Goal: Task Accomplishment & Management: Complete application form

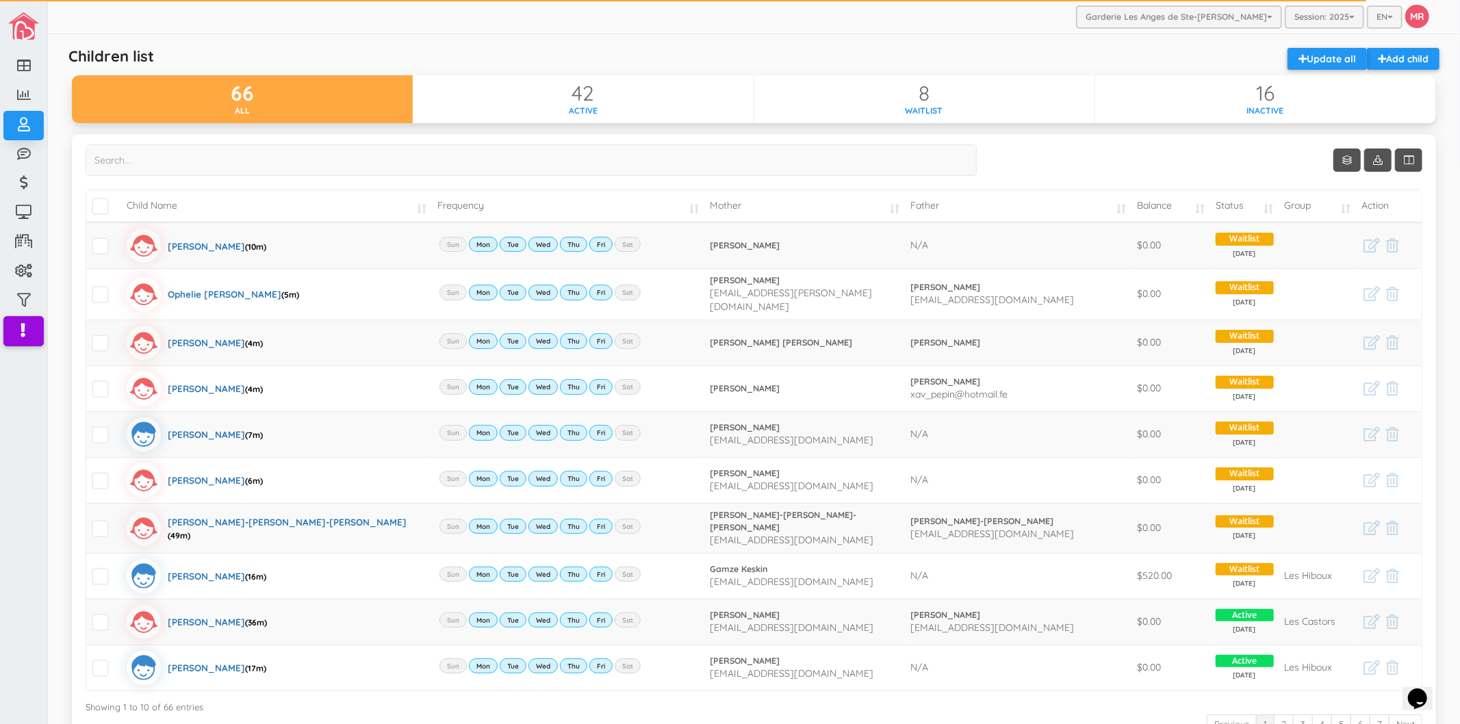
click at [701, 58] on div "Children list Add child Update all" at bounding box center [754, 61] width 1384 height 27
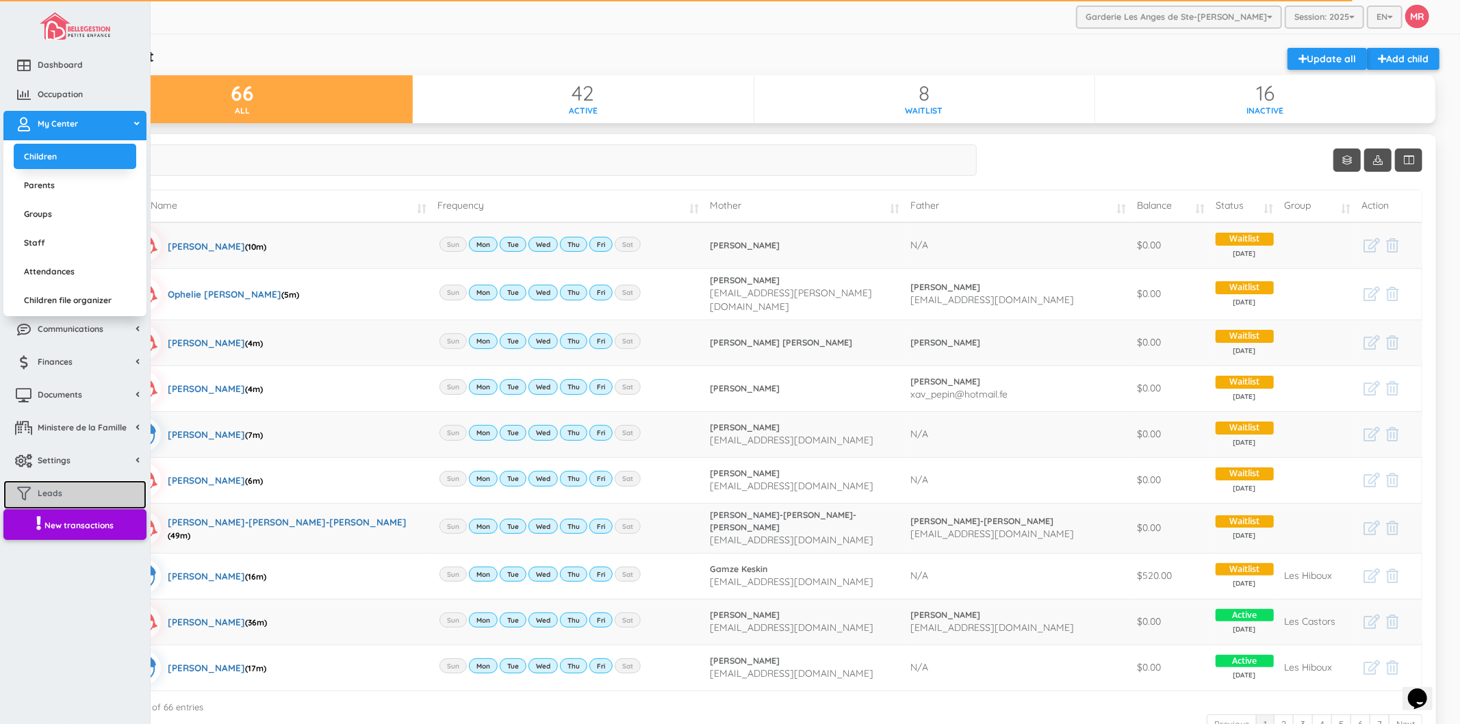
click at [86, 489] on link "Leads" at bounding box center [74, 494] width 143 height 29
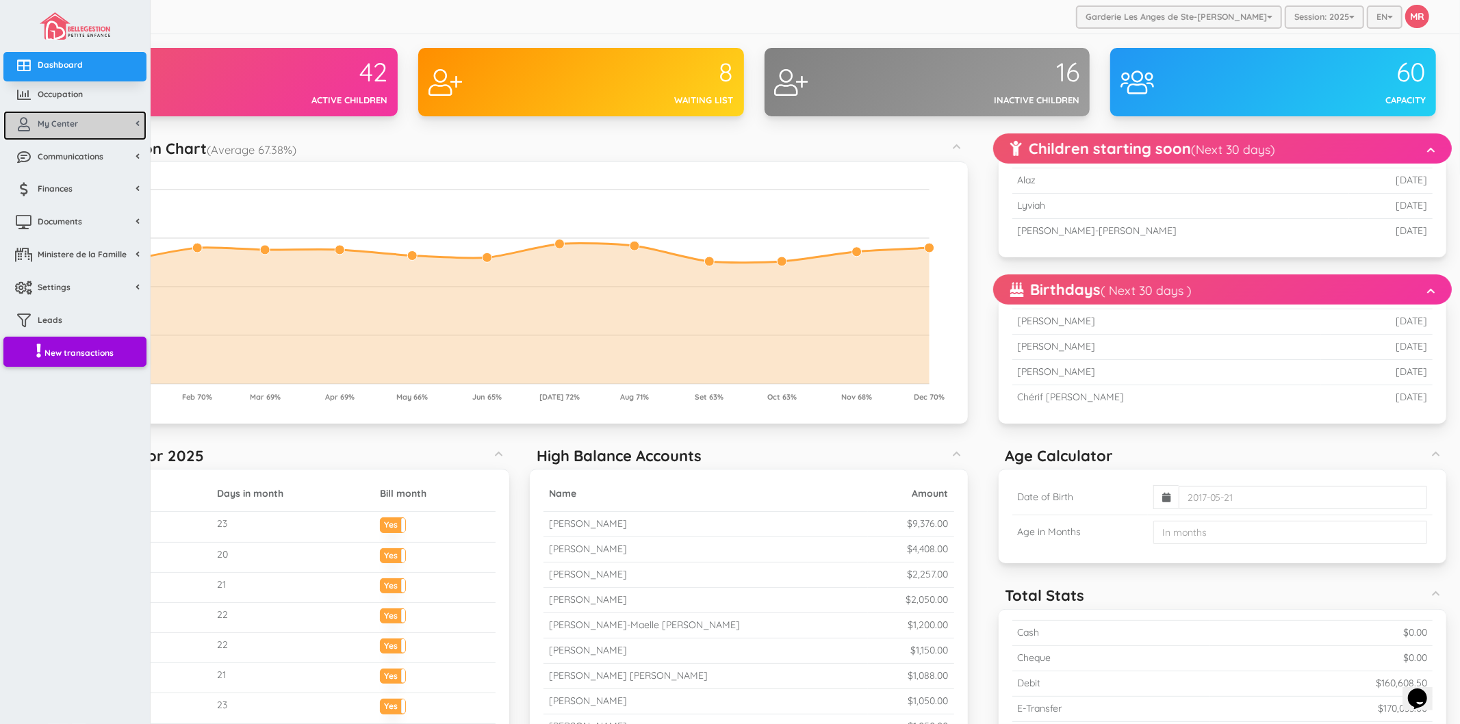
click at [44, 124] on span "My Center" at bounding box center [58, 124] width 40 height 12
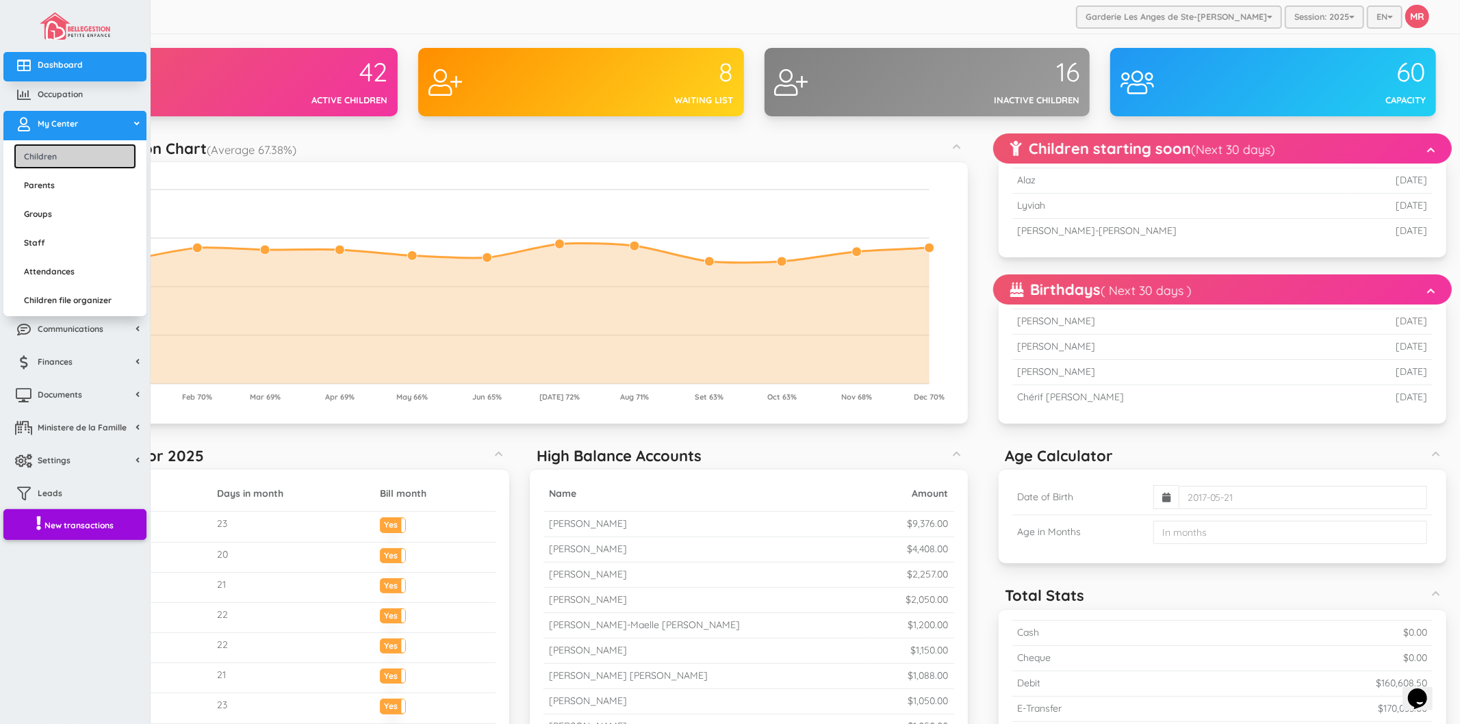
click at [60, 148] on link "Children" at bounding box center [75, 156] width 122 height 25
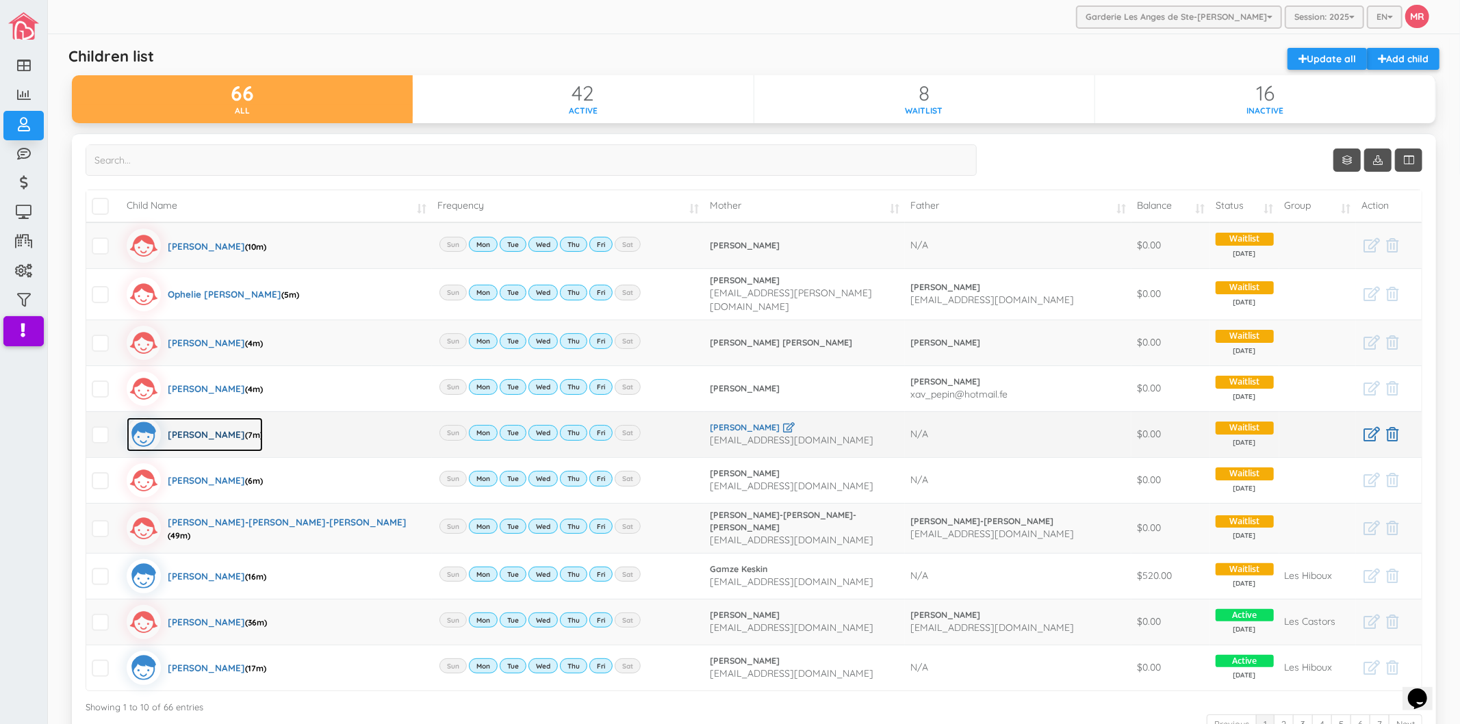
click at [230, 430] on div "Charles Lachance (7m)" at bounding box center [215, 434] width 95 height 34
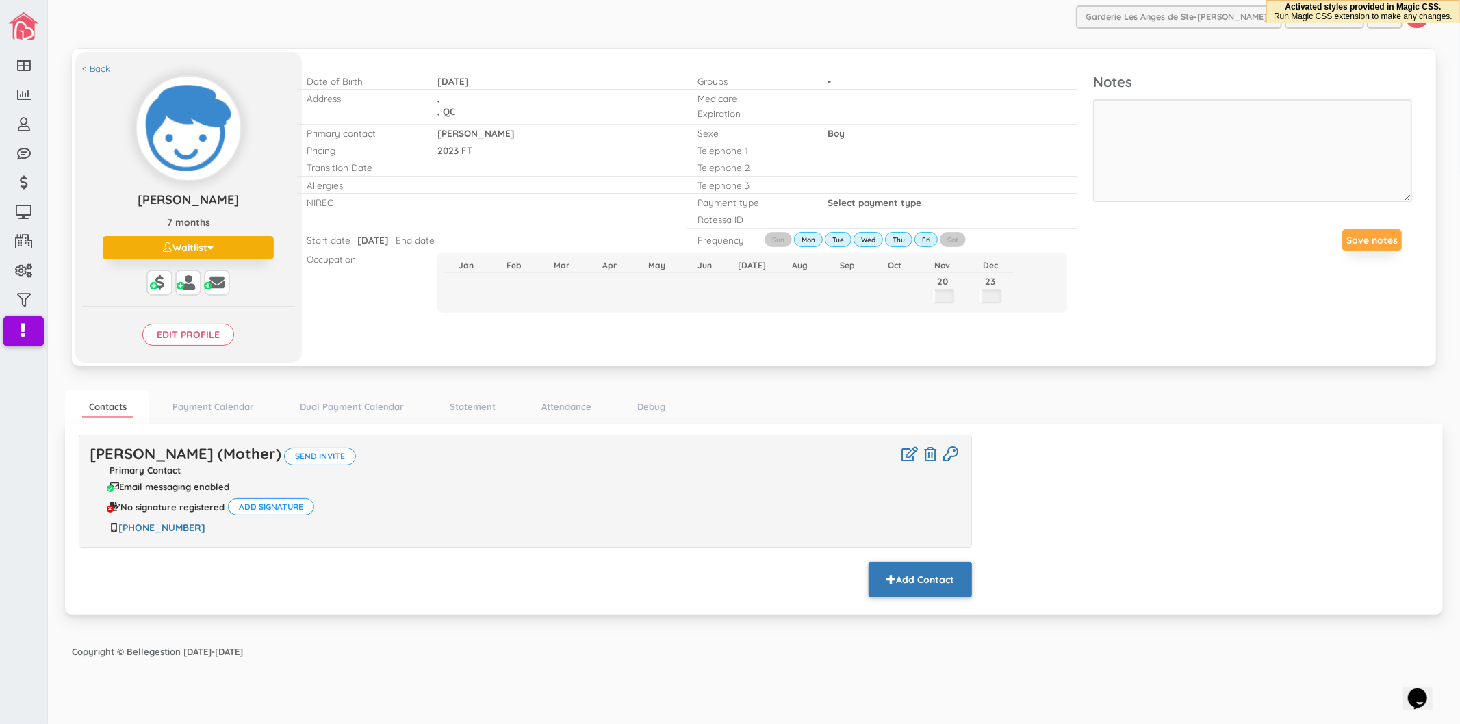
click at [938, 587] on button "Add Contact" at bounding box center [919, 580] width 103 height 36
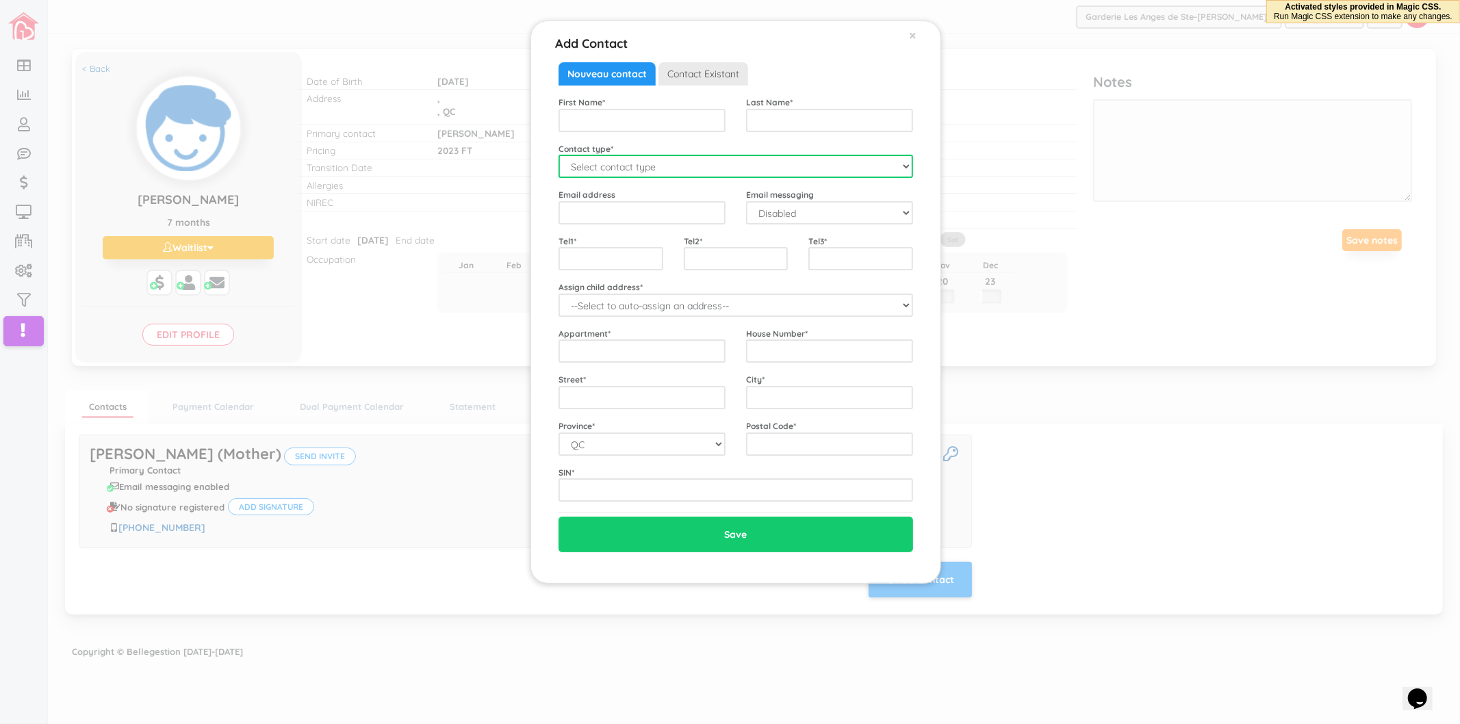
click at [643, 174] on select "Select contact type Mother Father Emergency" at bounding box center [735, 166] width 354 height 23
select select "Father"
click at [558, 155] on select "Select contact type Mother Father Emergency" at bounding box center [735, 166] width 354 height 23
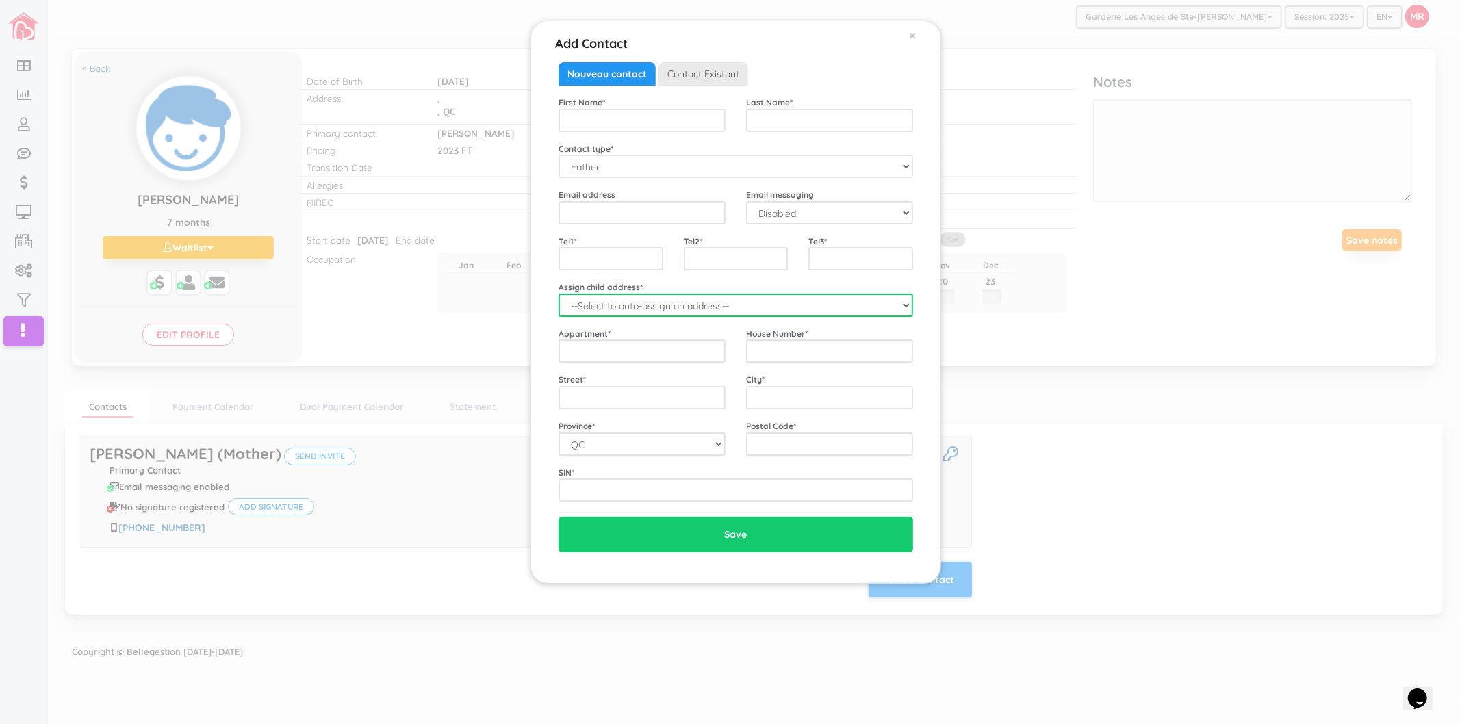
click at [621, 296] on select "--Select to auto-assign an address-- Charles (QC,)" at bounding box center [735, 305] width 354 height 23
select select "2204"
click at [558, 294] on select "--Select to auto-assign an address-- Charles (QC,)" at bounding box center [735, 305] width 354 height 23
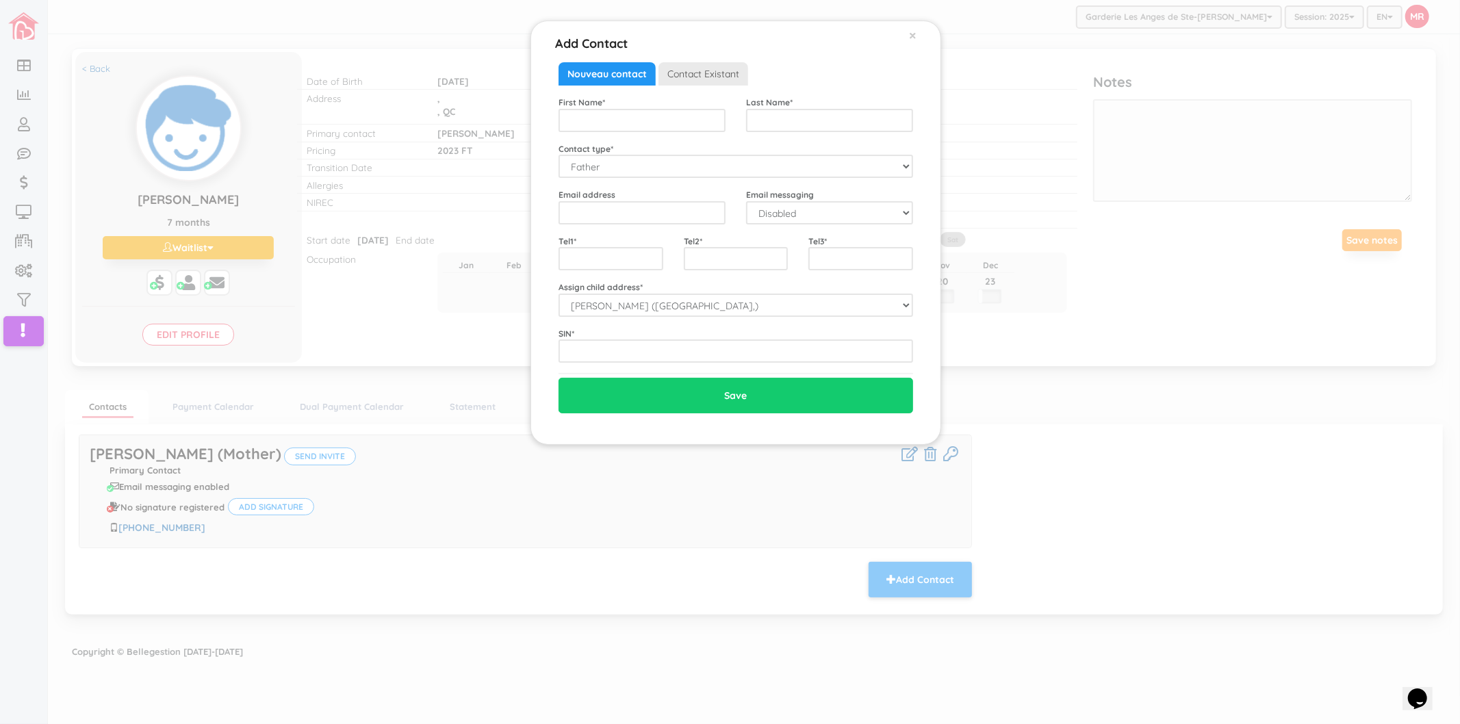
click at [656, 135] on div "First Name * Last Name * Contact type * Select contact type Mother Father Emerg…" at bounding box center [735, 229] width 354 height 267
click at [656, 122] on input "text" at bounding box center [641, 120] width 167 height 23
type input "Rafael"
type input "Lachance"
drag, startPoint x: 795, startPoint y: 206, endPoint x: 792, endPoint y: 222, distance: 16.0
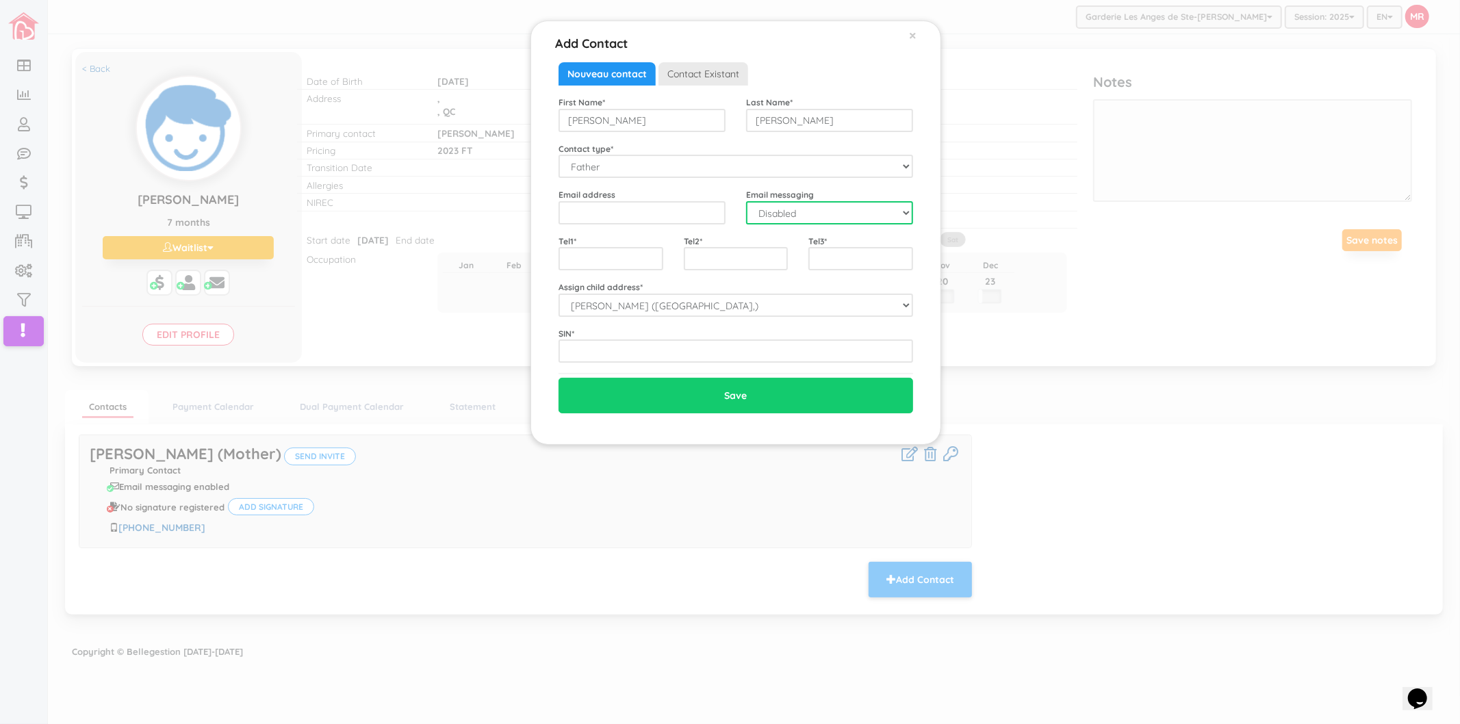
click at [795, 206] on select "Disabled Enabled" at bounding box center [829, 212] width 167 height 23
select select "1"
click at [746, 201] on select "Disabled Enabled" at bounding box center [829, 212] width 167 height 23
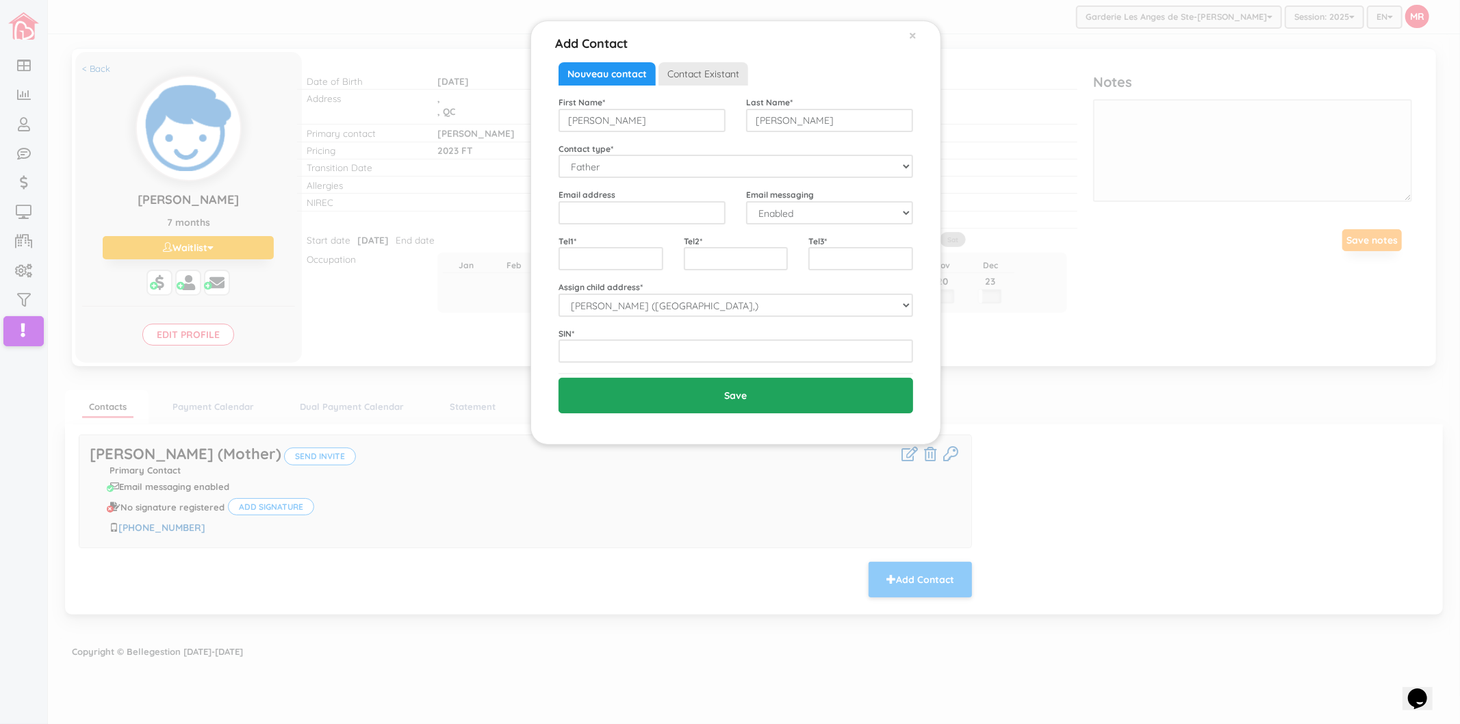
click at [677, 387] on input "Save" at bounding box center [735, 396] width 354 height 36
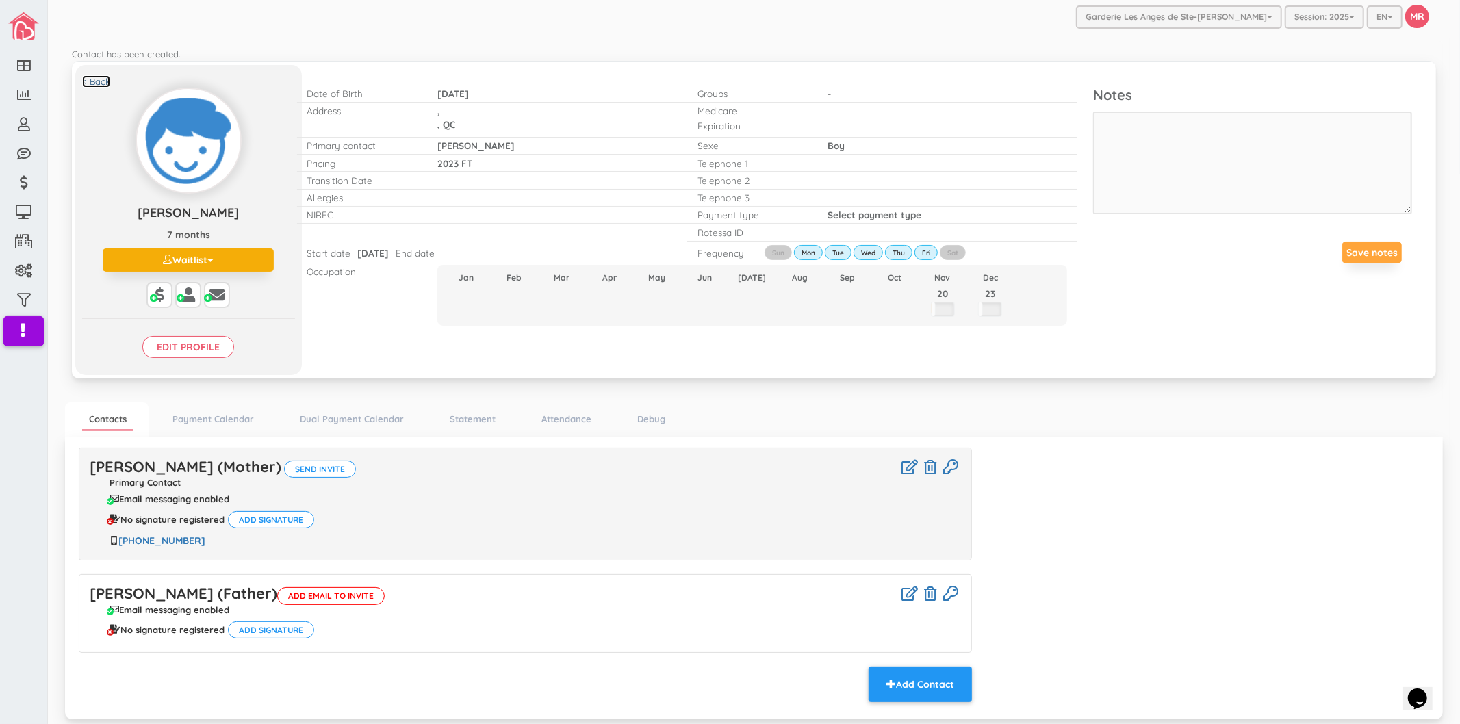
click at [106, 75] on link "< Back" at bounding box center [96, 81] width 28 height 13
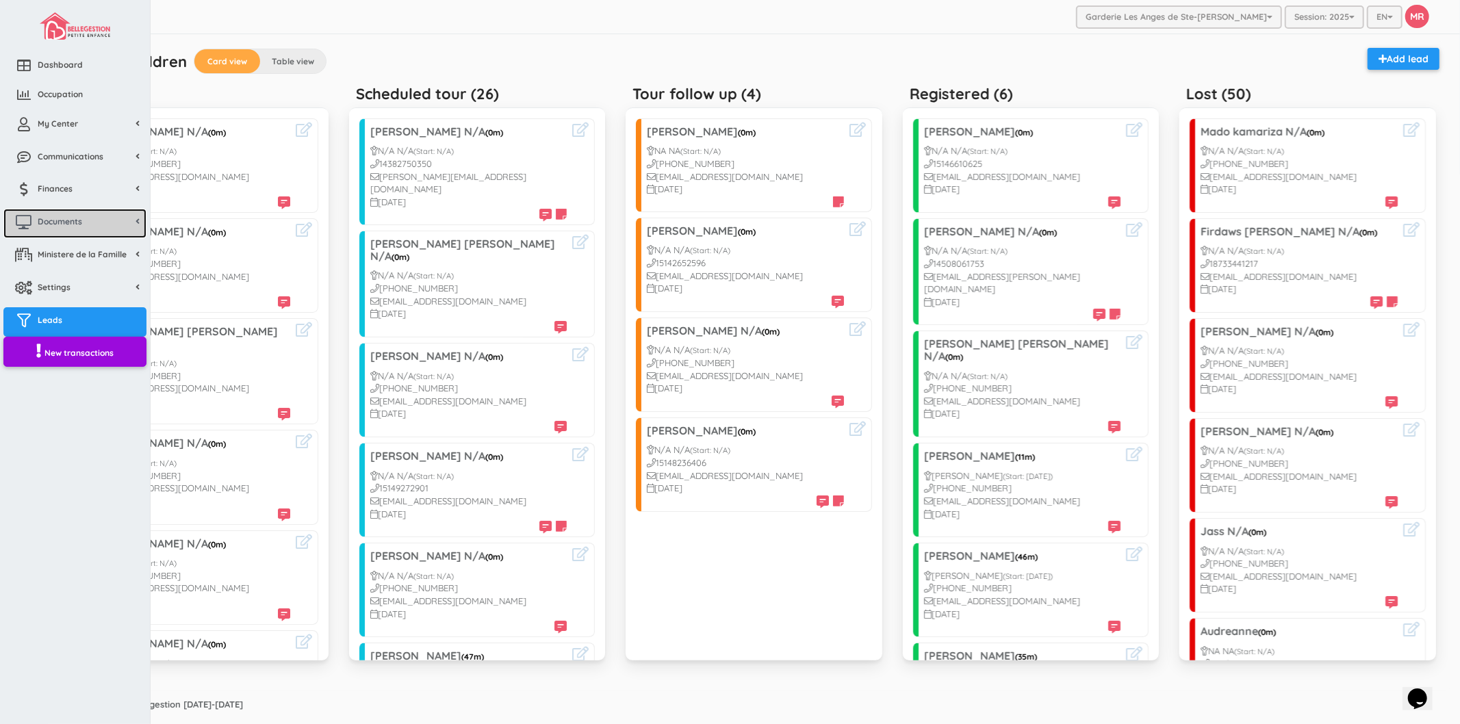
click at [72, 231] on link "Documents" at bounding box center [74, 223] width 143 height 29
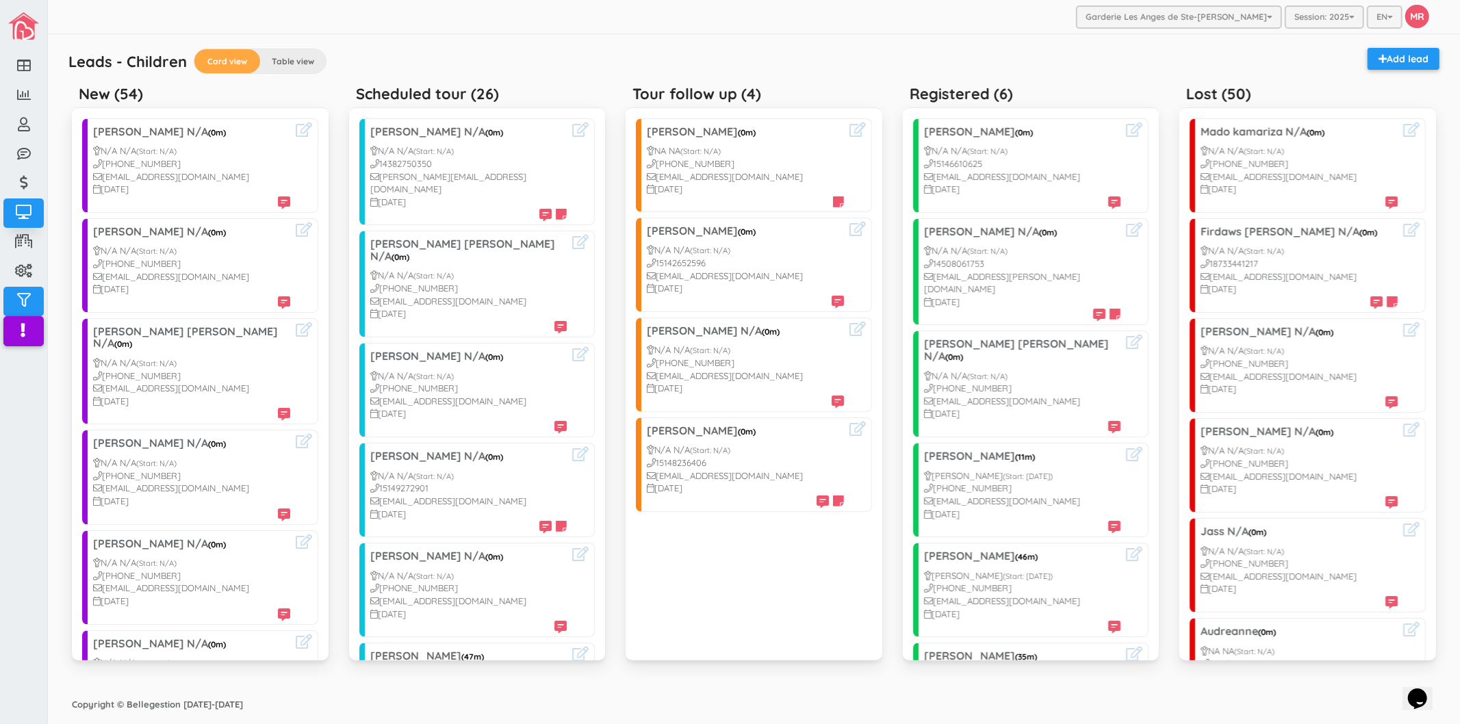
click at [579, 64] on div "Leads - Children Card view Table view Add lead" at bounding box center [754, 63] width 1384 height 31
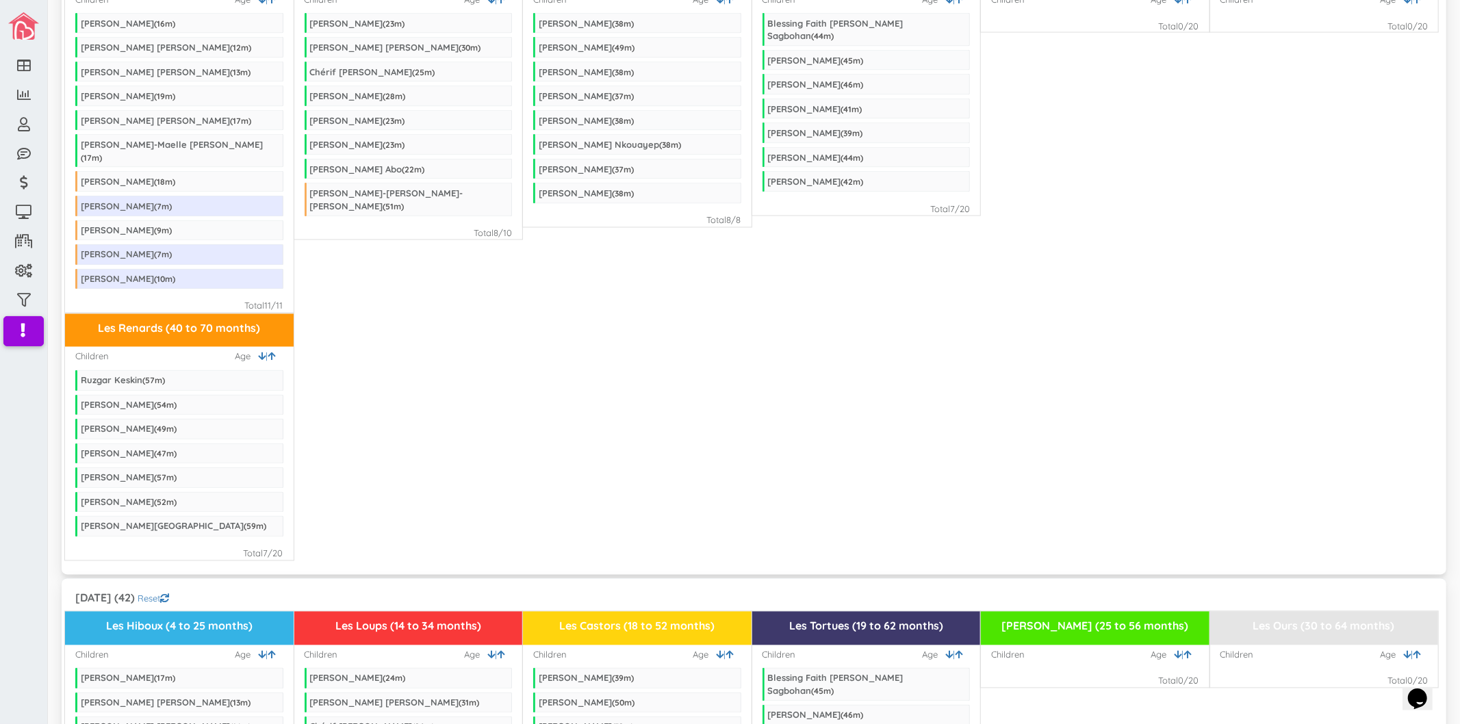
scroll to position [2501, 0]
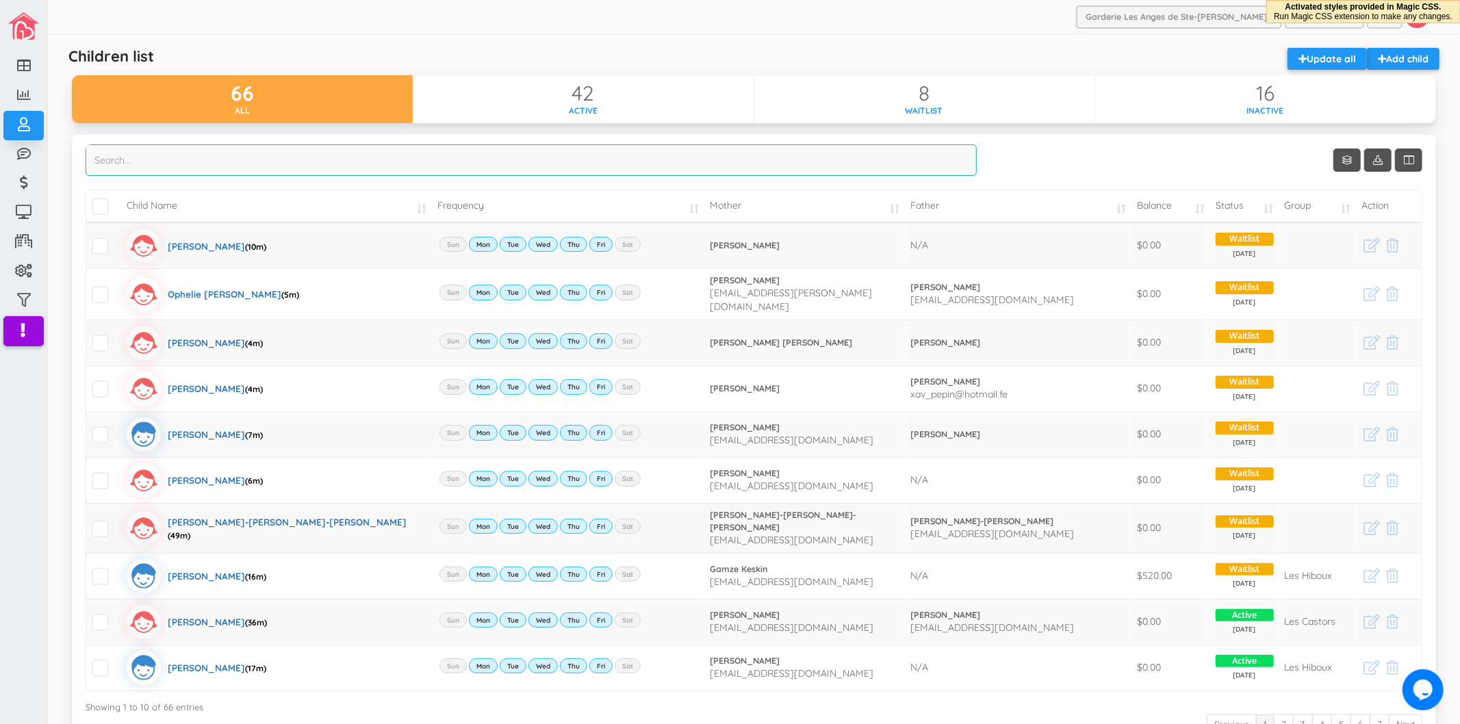
click at [487, 174] on input "search" at bounding box center [531, 159] width 891 height 31
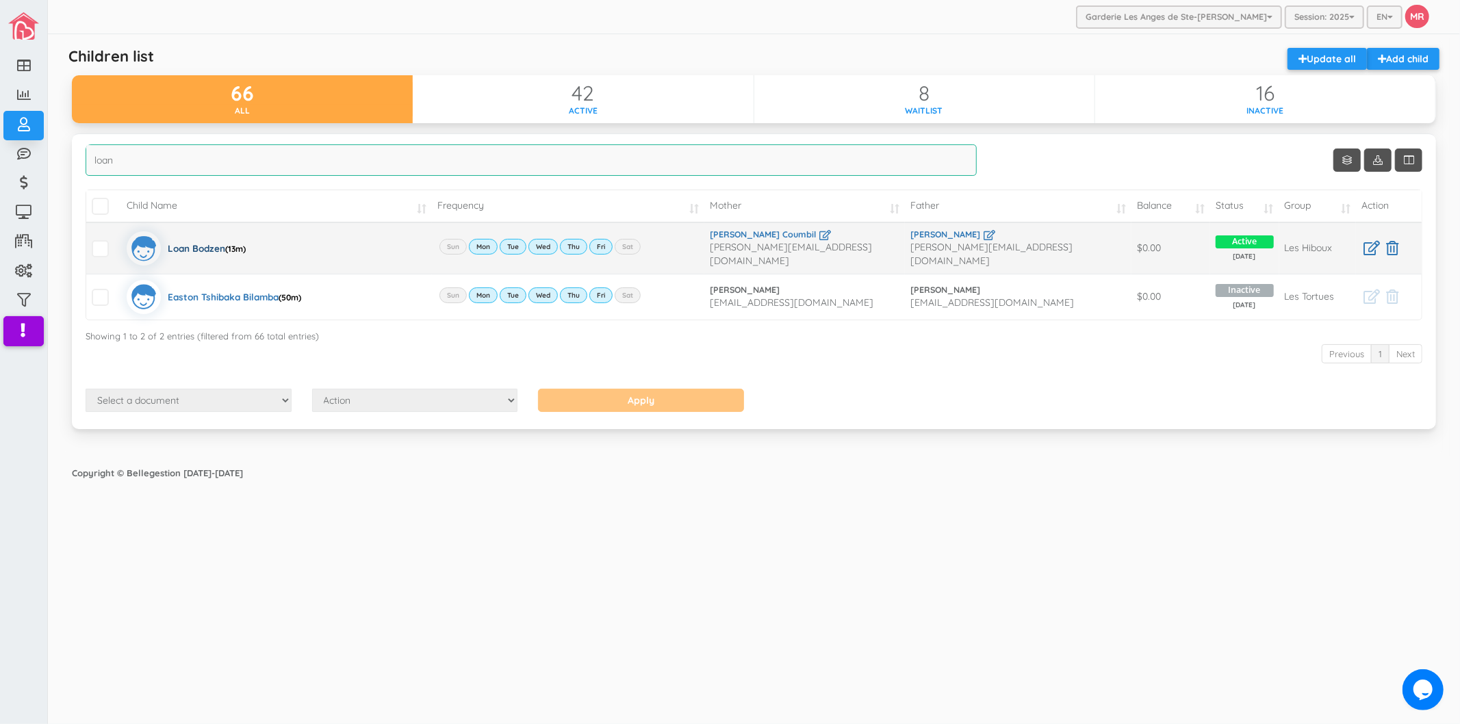
type input "loan"
click at [202, 247] on div "Loan Bodzen (13m)" at bounding box center [207, 248] width 78 height 34
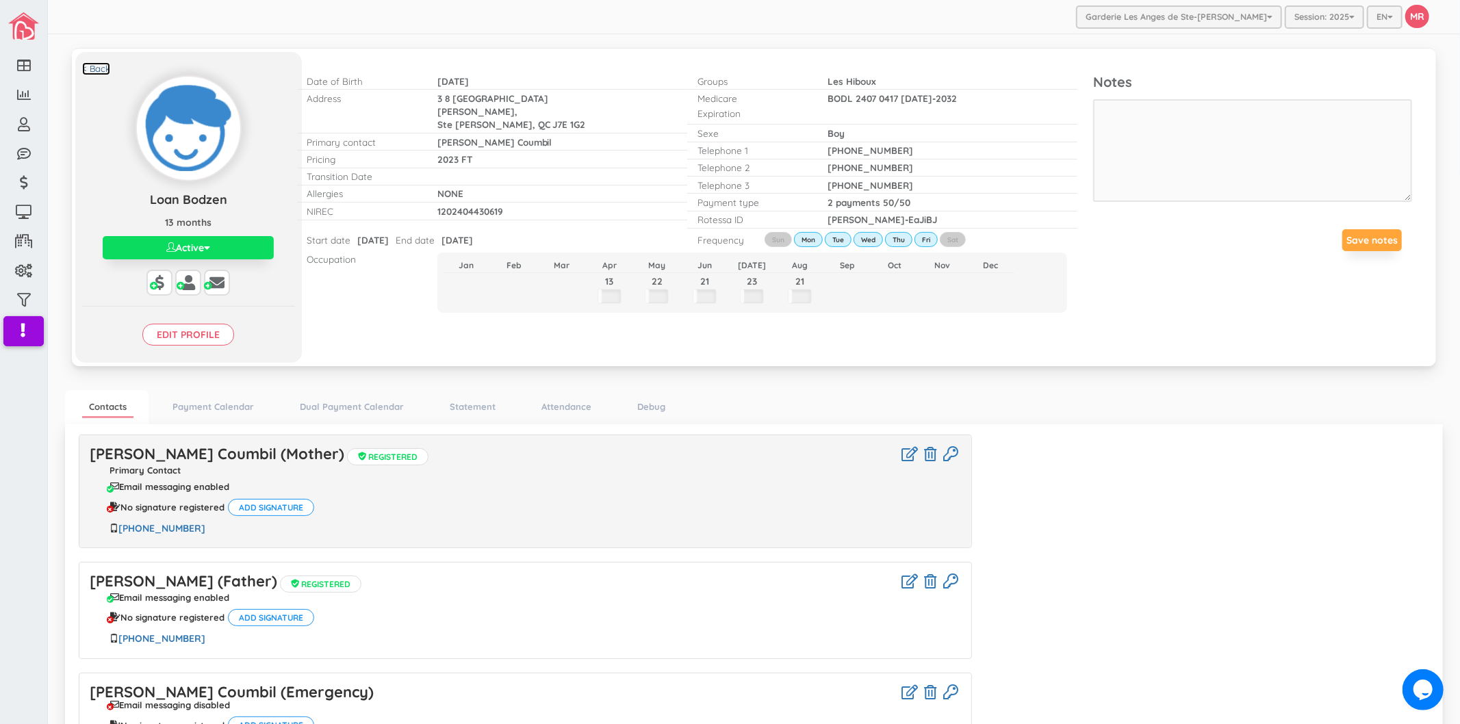
click at [103, 71] on link "< Back" at bounding box center [96, 68] width 28 height 13
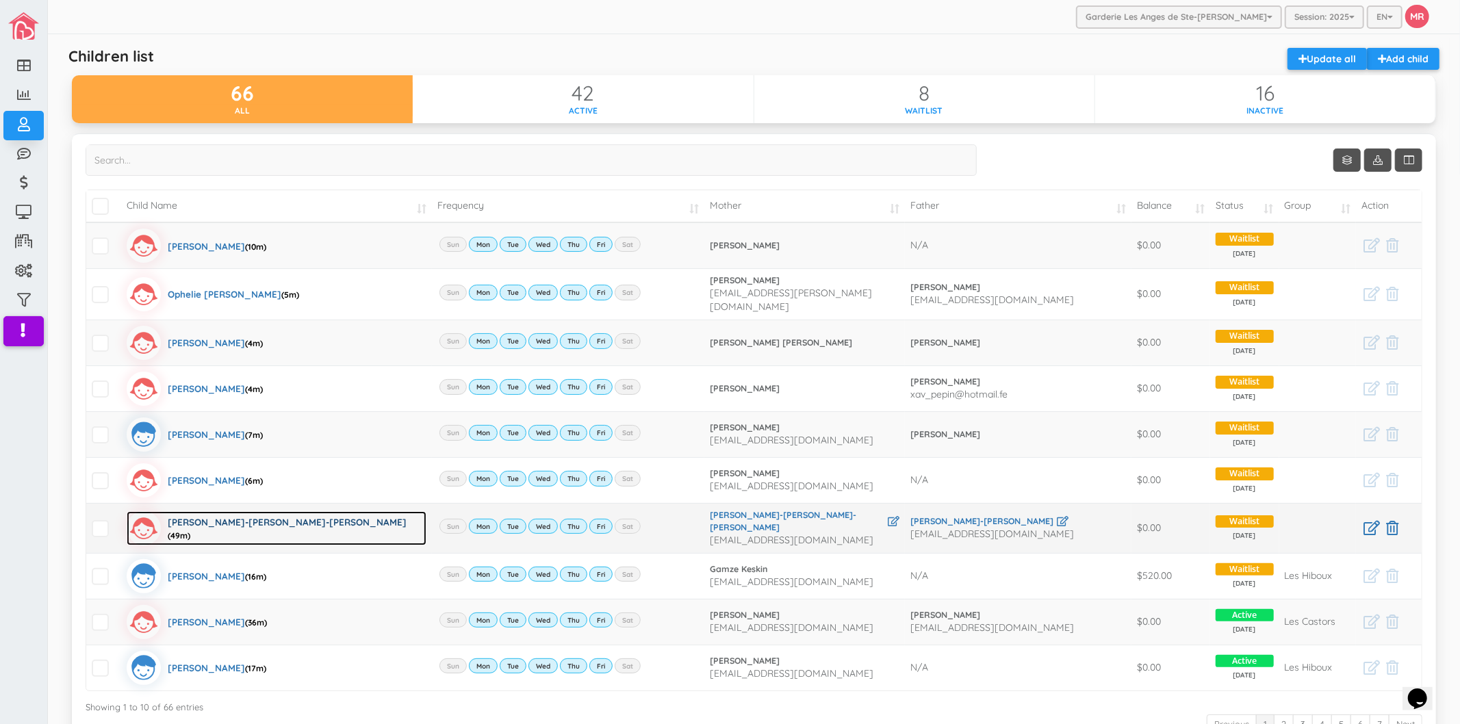
click at [266, 517] on div "[PERSON_NAME]-[PERSON_NAME]-[PERSON_NAME] (49m)" at bounding box center [297, 528] width 259 height 34
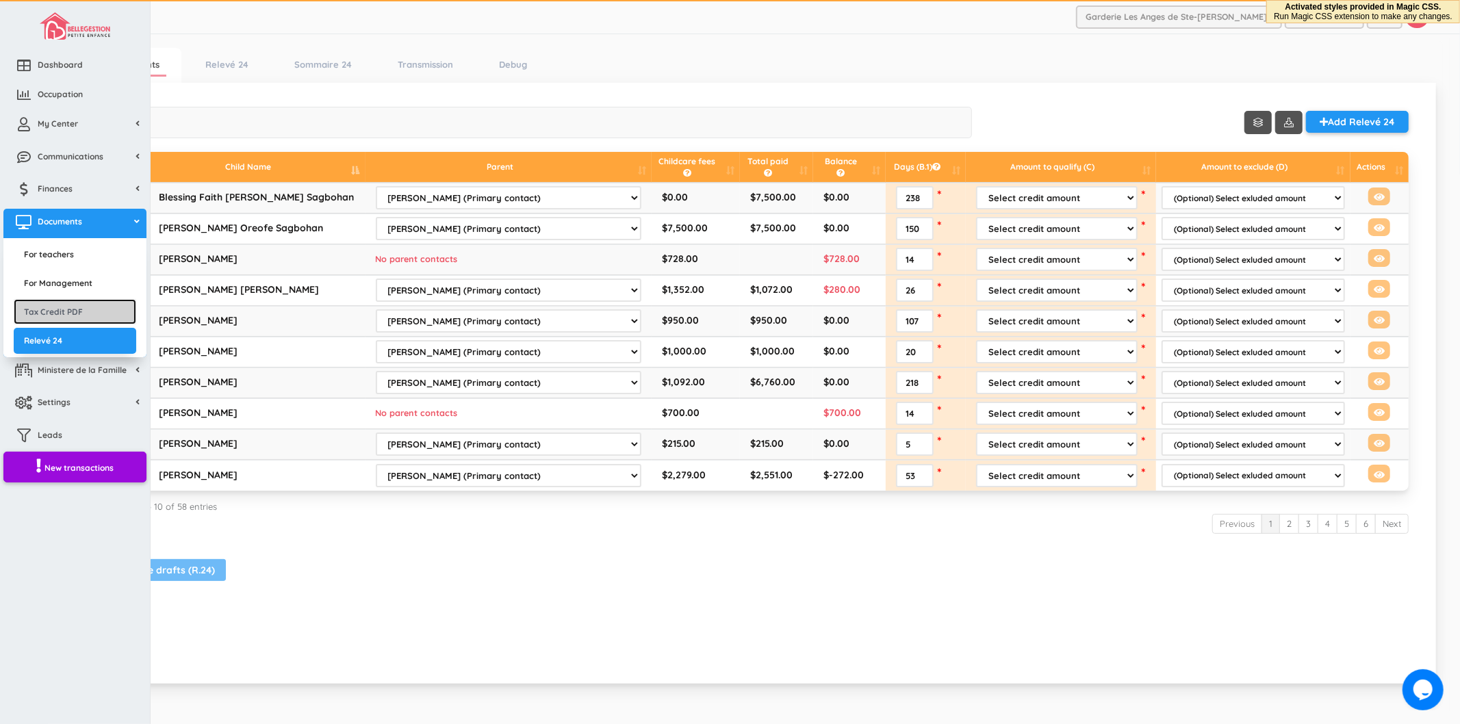
click at [64, 308] on link "Tax Credit PDF" at bounding box center [75, 311] width 122 height 25
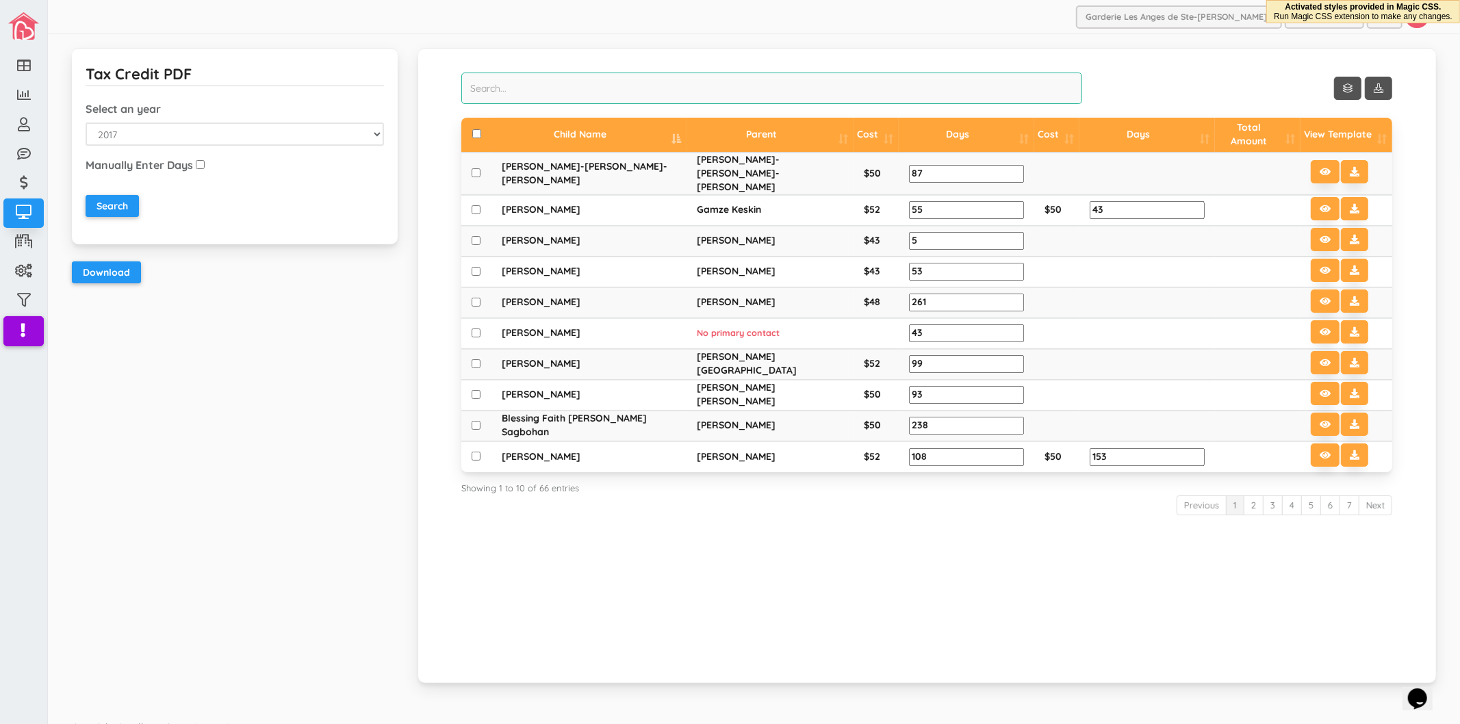
click at [714, 77] on input "search" at bounding box center [771, 88] width 621 height 31
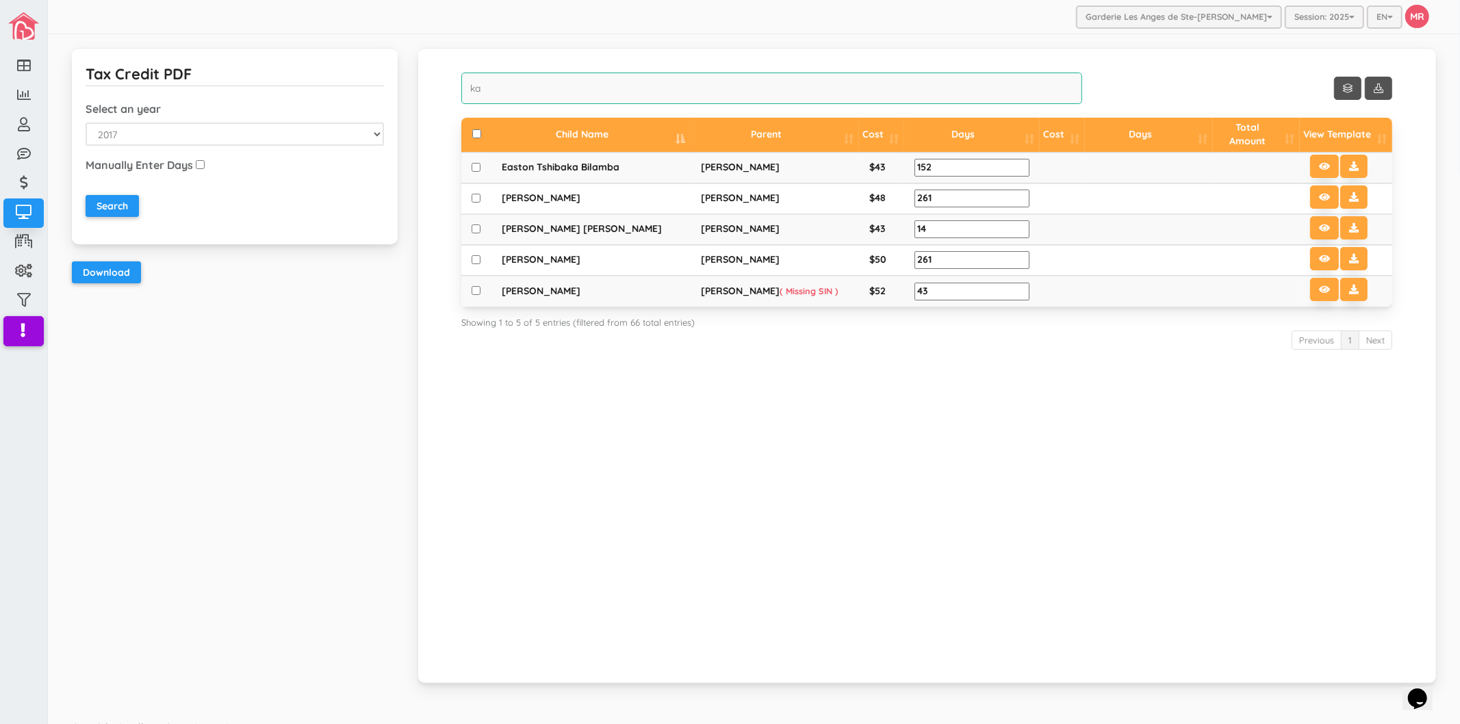
type input "k"
type input "karo"
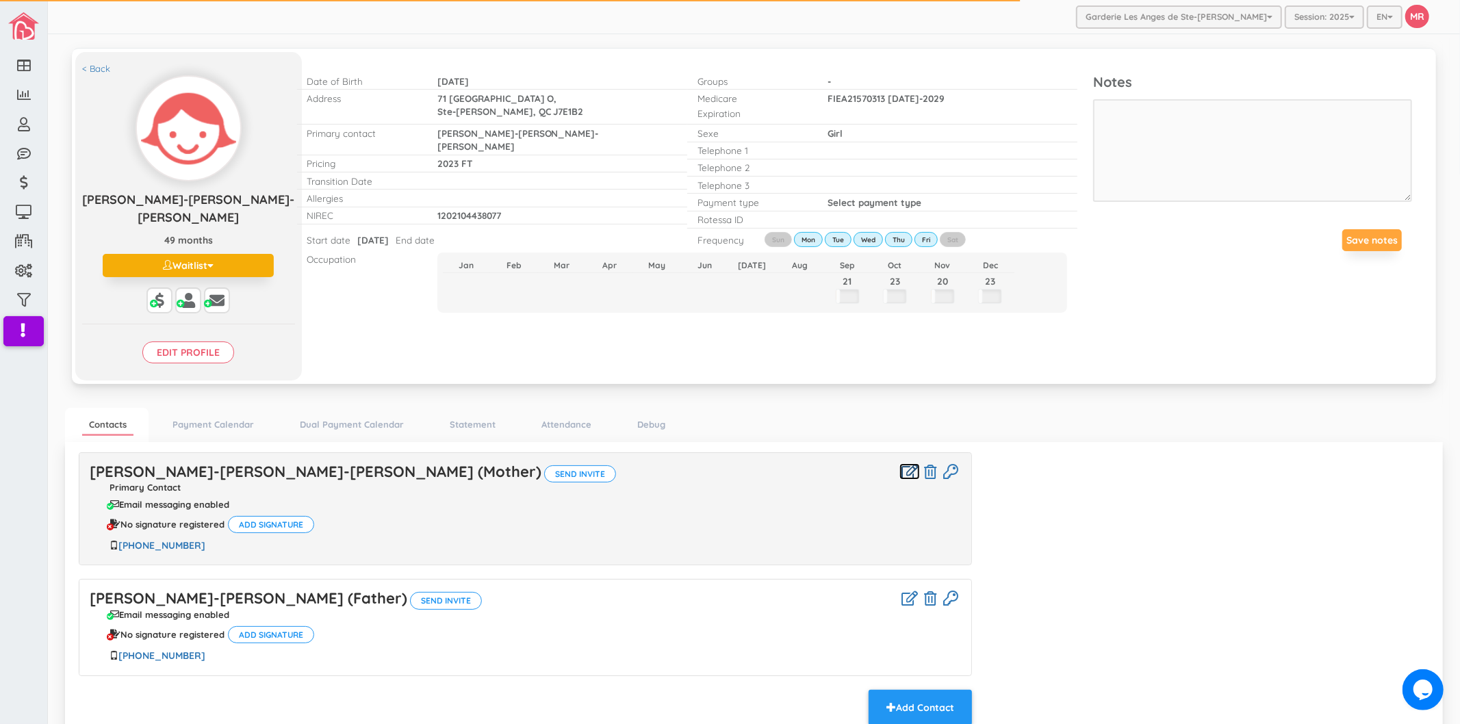
click at [901, 465] on icon at bounding box center [909, 472] width 16 height 14
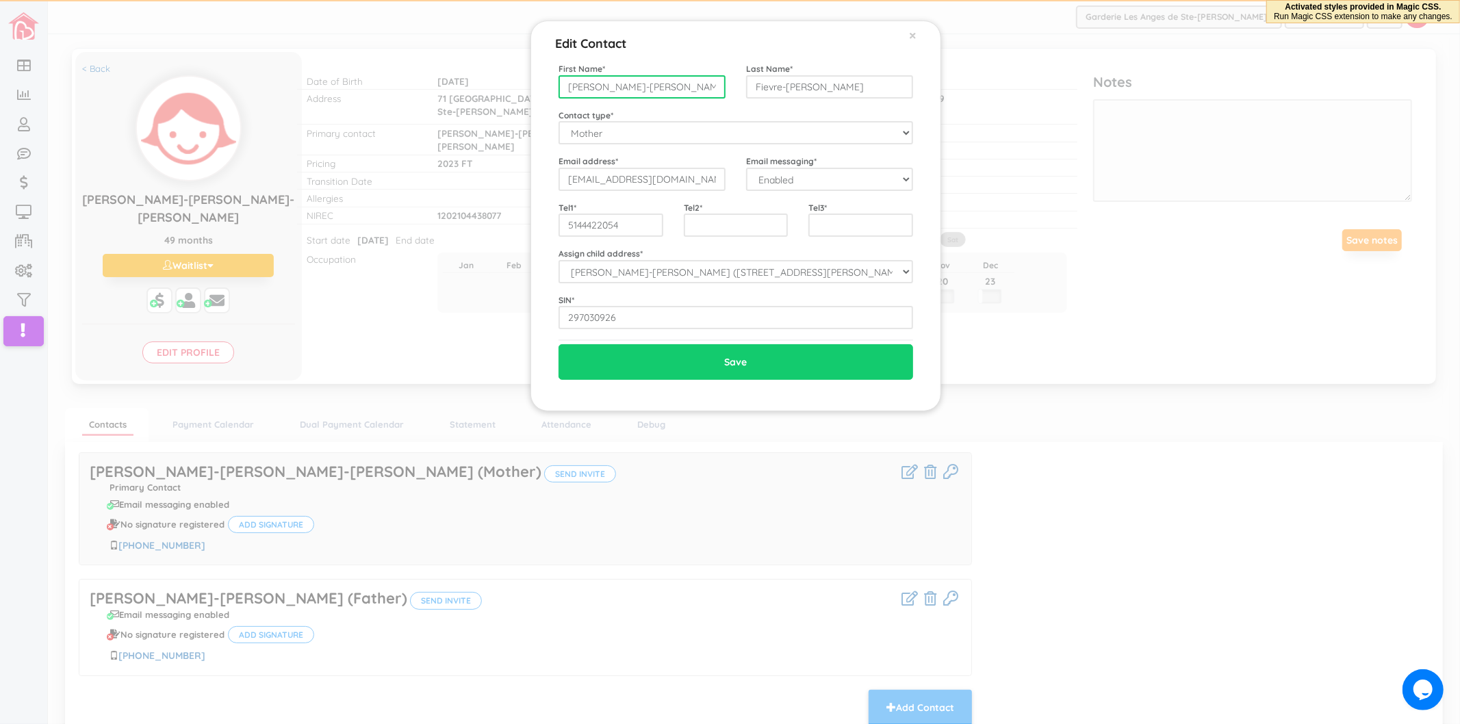
click at [650, 80] on input "[PERSON_NAME]-[PERSON_NAME]" at bounding box center [641, 86] width 167 height 23
click at [609, 86] on input "Karolanne" at bounding box center [641, 86] width 167 height 23
type input "Karolane"
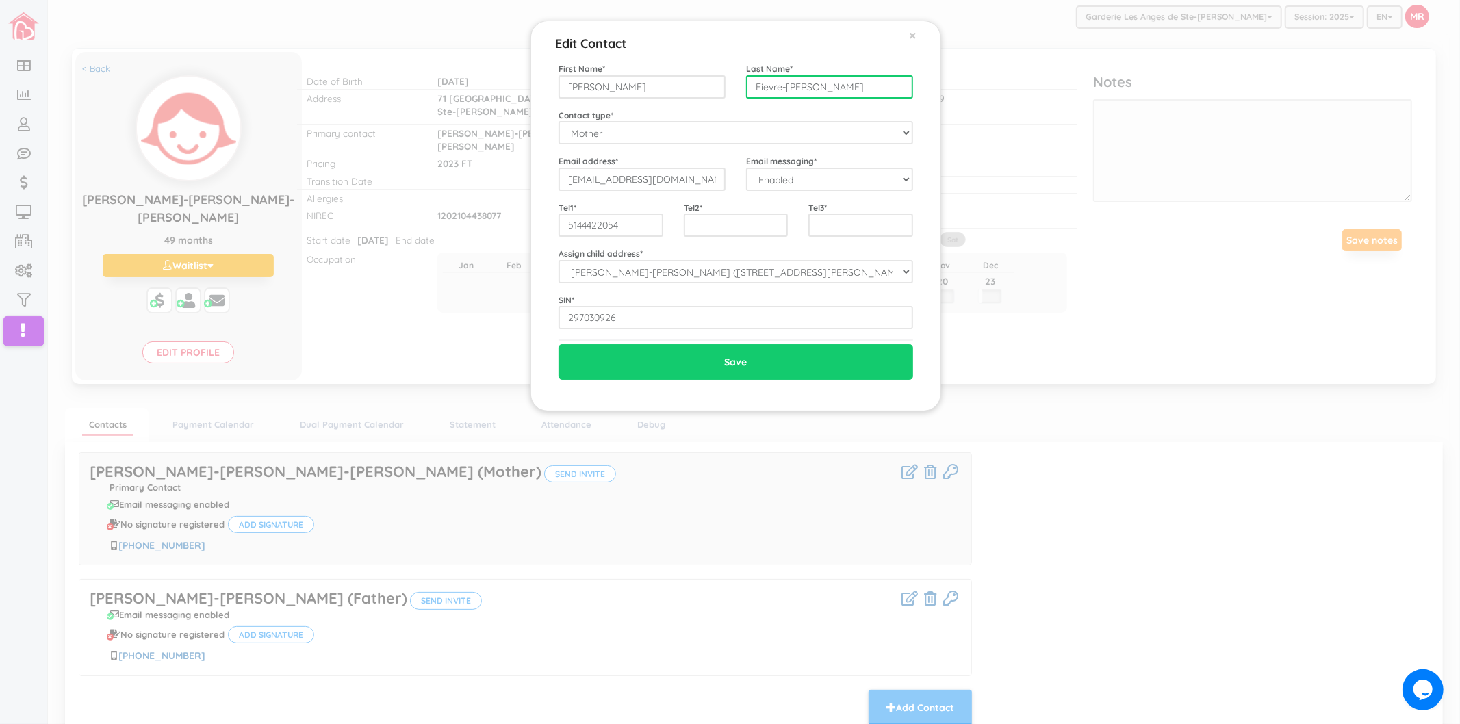
drag, startPoint x: 851, startPoint y: 89, endPoint x: 782, endPoint y: 90, distance: 68.4
click at [782, 90] on input "Fievre-Rene" at bounding box center [829, 86] width 167 height 23
type input "Dallaire"
click at [558, 344] on input "Save" at bounding box center [735, 362] width 354 height 36
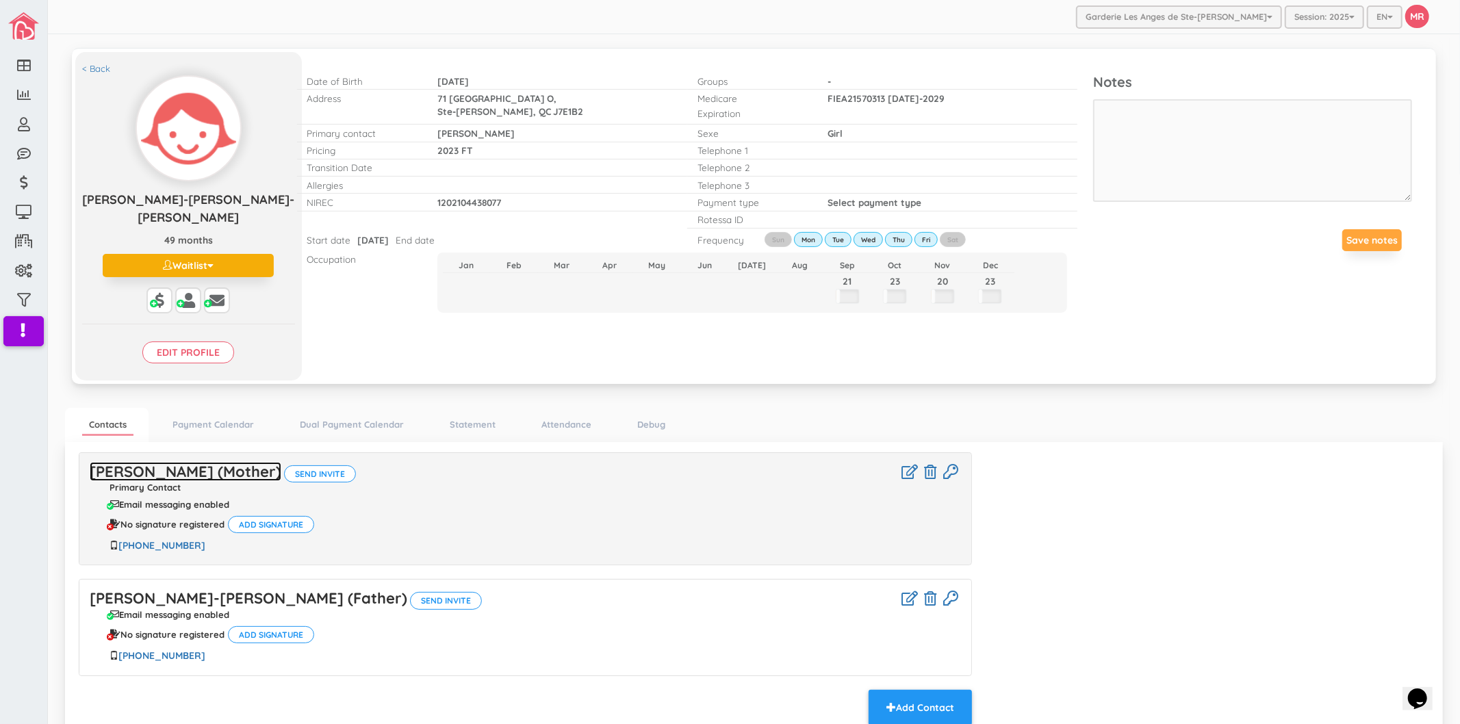
click at [188, 462] on link "[PERSON_NAME] (Mother)" at bounding box center [186, 471] width 192 height 19
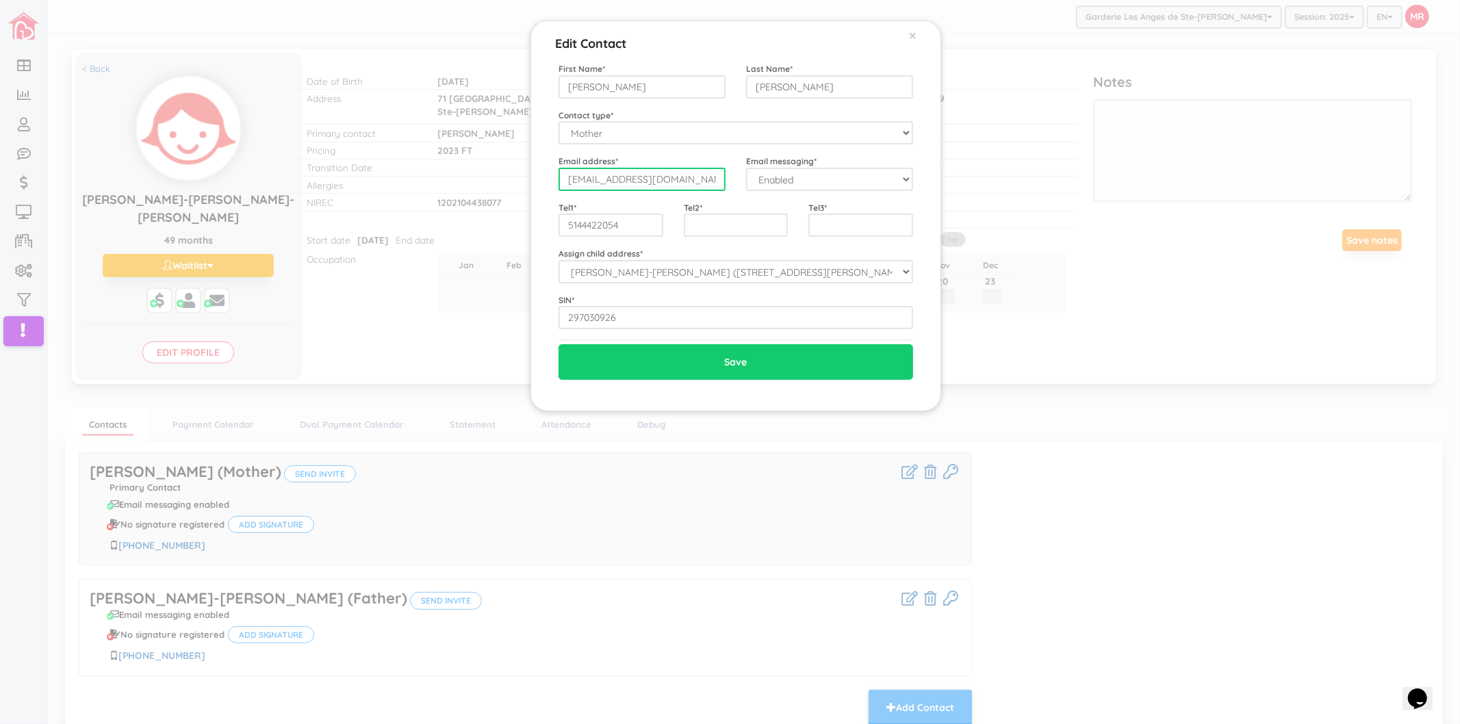
click at [643, 185] on input "[EMAIL_ADDRESS][DOMAIN_NAME]" at bounding box center [641, 179] width 167 height 23
click at [354, 88] on div "Edit Contact × Close First Name * Karolane Last Name * Dallaire Contact type * …" at bounding box center [730, 362] width 1460 height 724
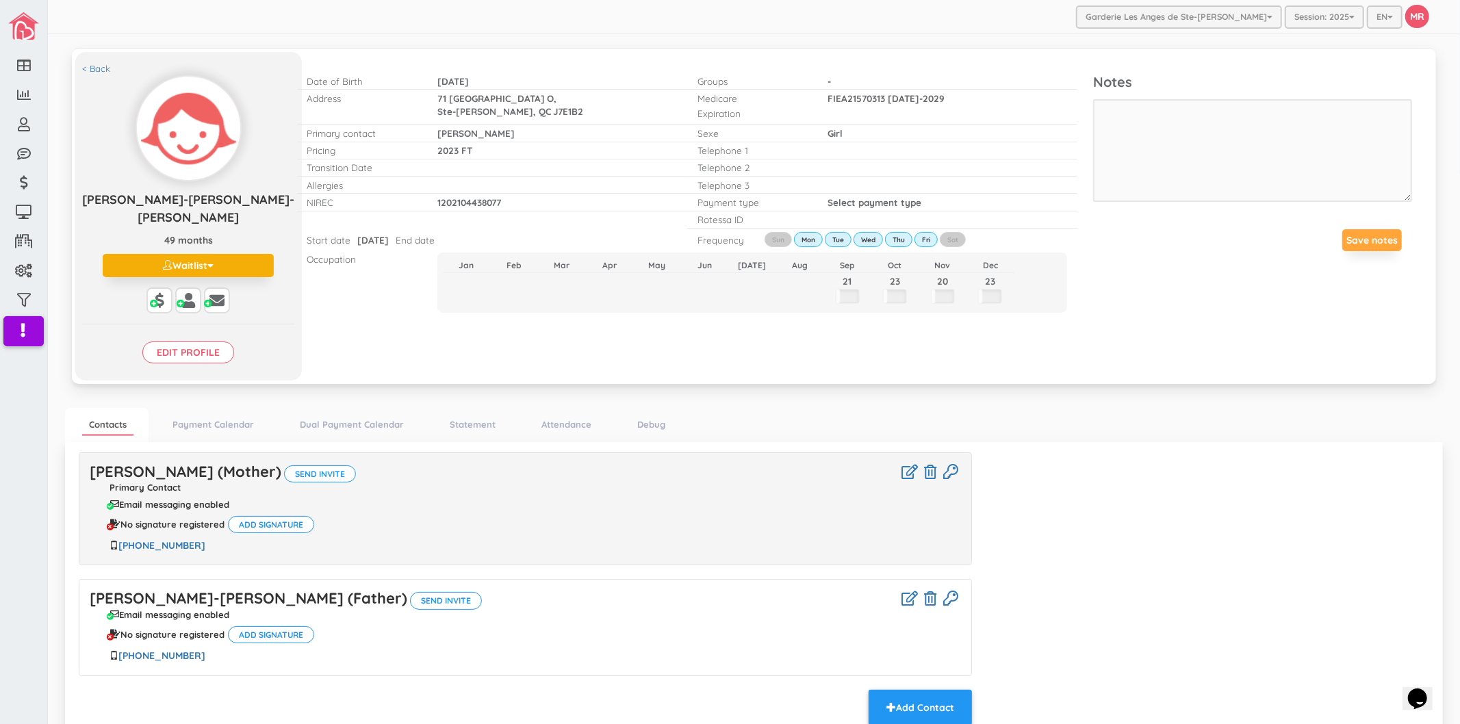
click at [1202, 514] on div "Karolane Dallaire (Mother) Send invite Primary Contact Email messaging enabled …" at bounding box center [753, 590] width 1371 height 276
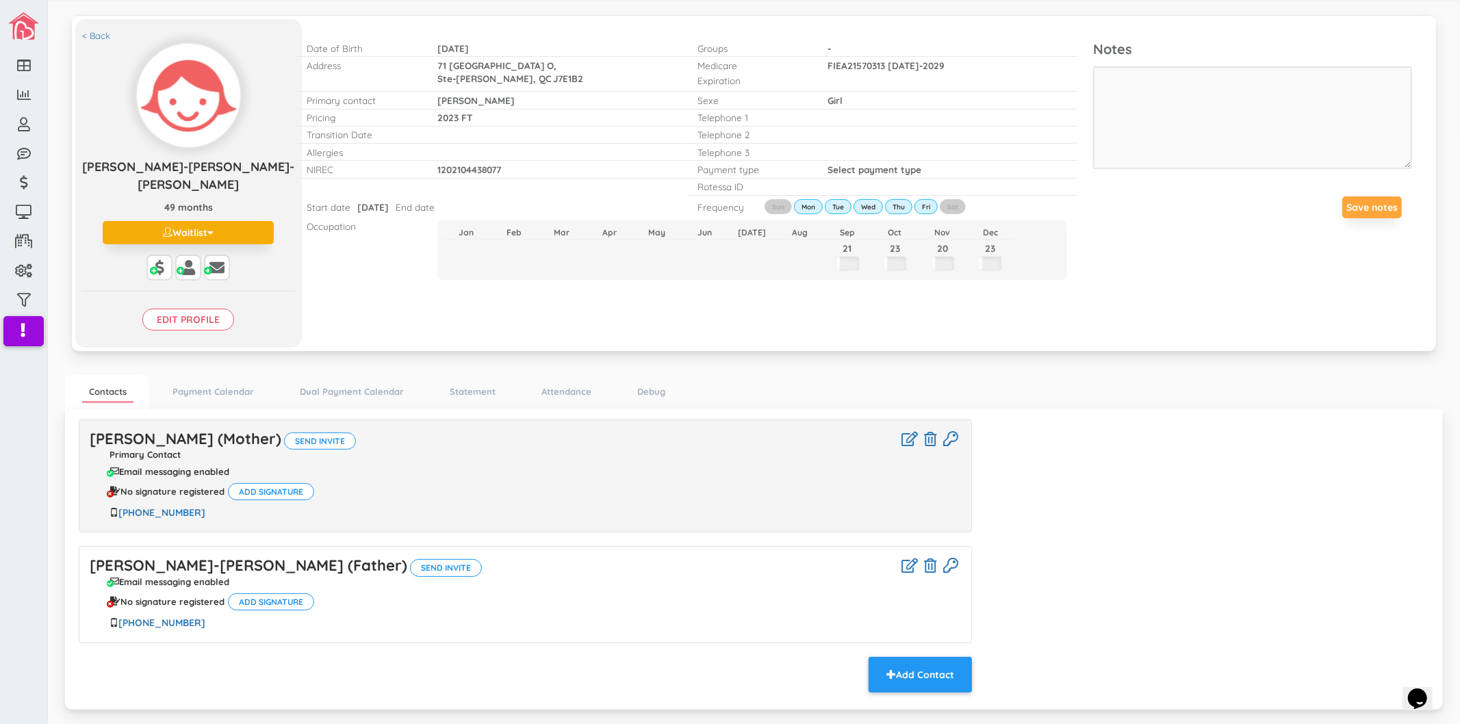
scroll to position [51, 0]
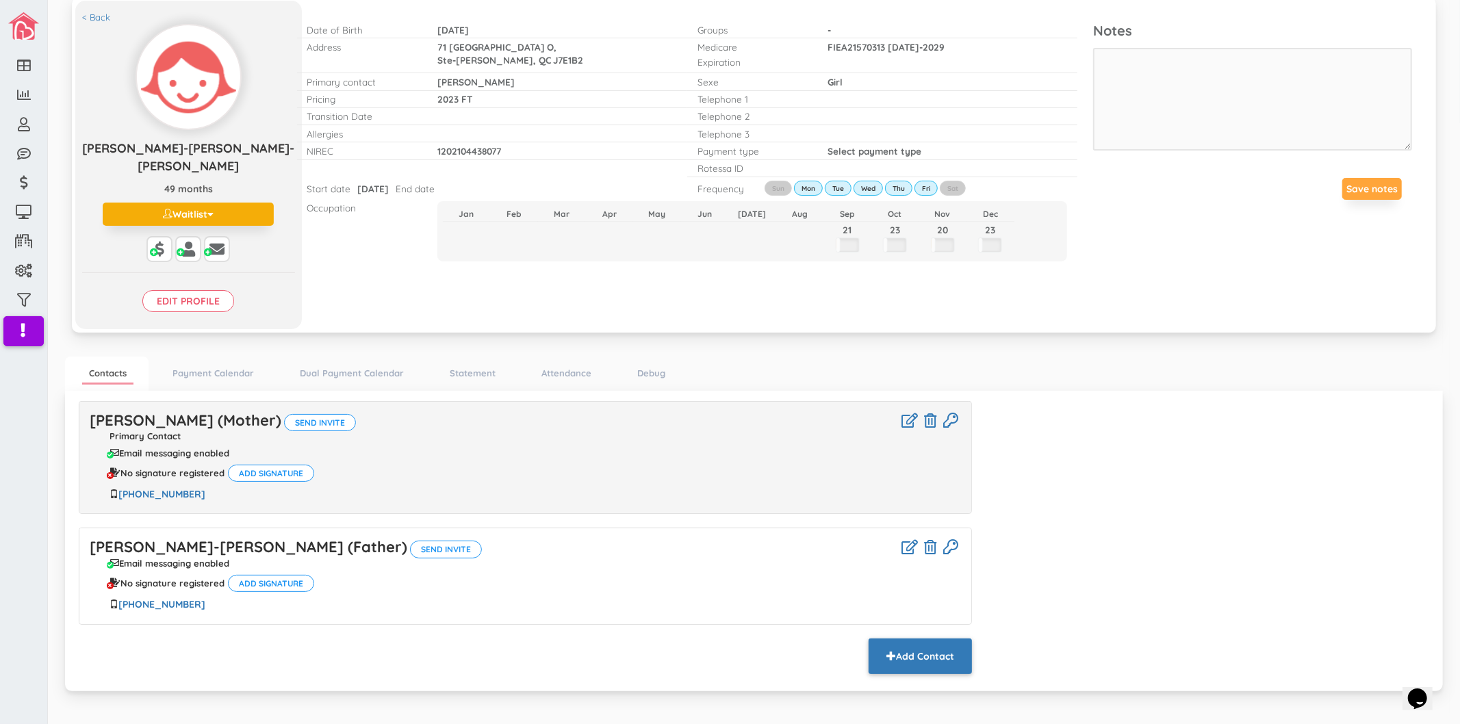
click at [946, 644] on button "Add Contact" at bounding box center [919, 656] width 103 height 36
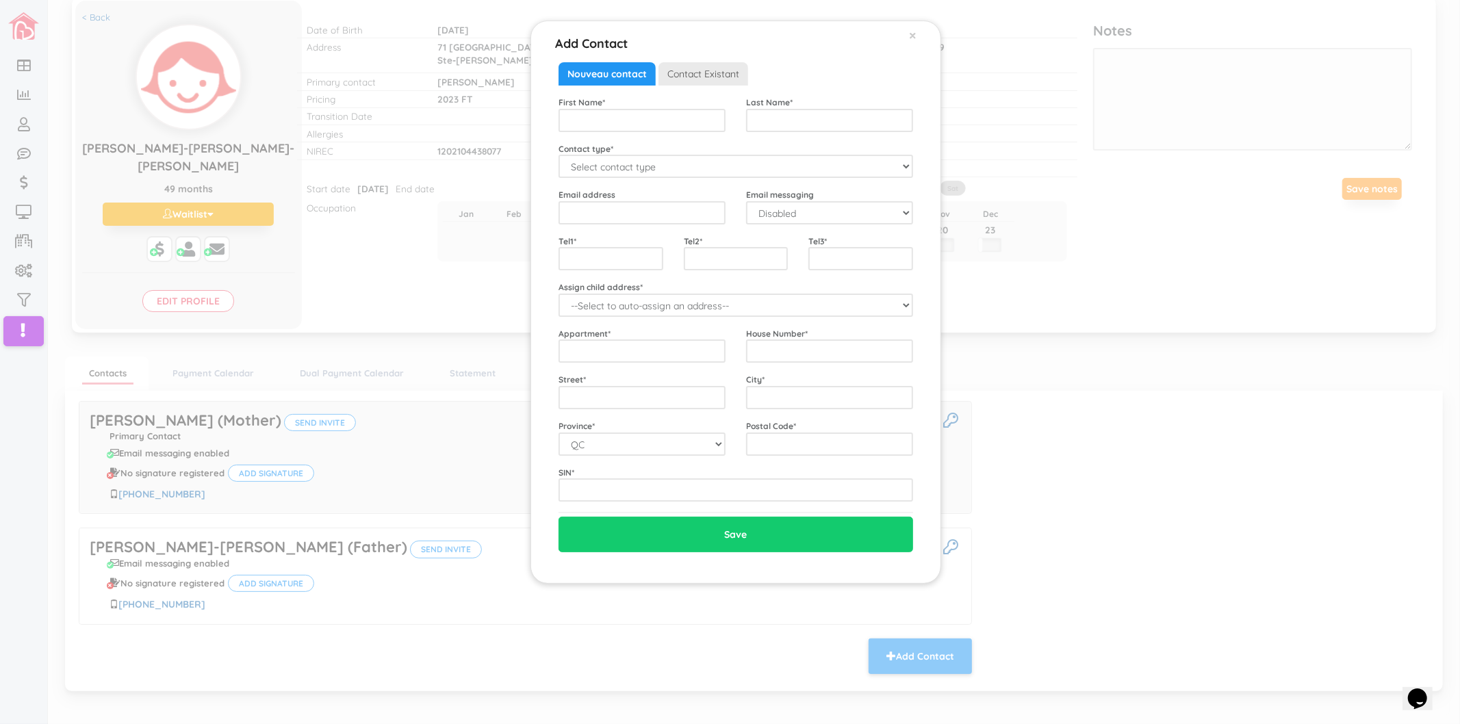
click at [648, 180] on div "First Name * Last Name * Contact type * Select contact type Mother Father Emerg…" at bounding box center [735, 299] width 354 height 406
click at [645, 165] on select "Select contact type Mother Father Emergency" at bounding box center [735, 166] width 354 height 23
select select "Emergency"
click at [558, 155] on select "Select contact type Mother Father Emergency" at bounding box center [735, 166] width 354 height 23
click at [621, 113] on input "text" at bounding box center [641, 120] width 167 height 23
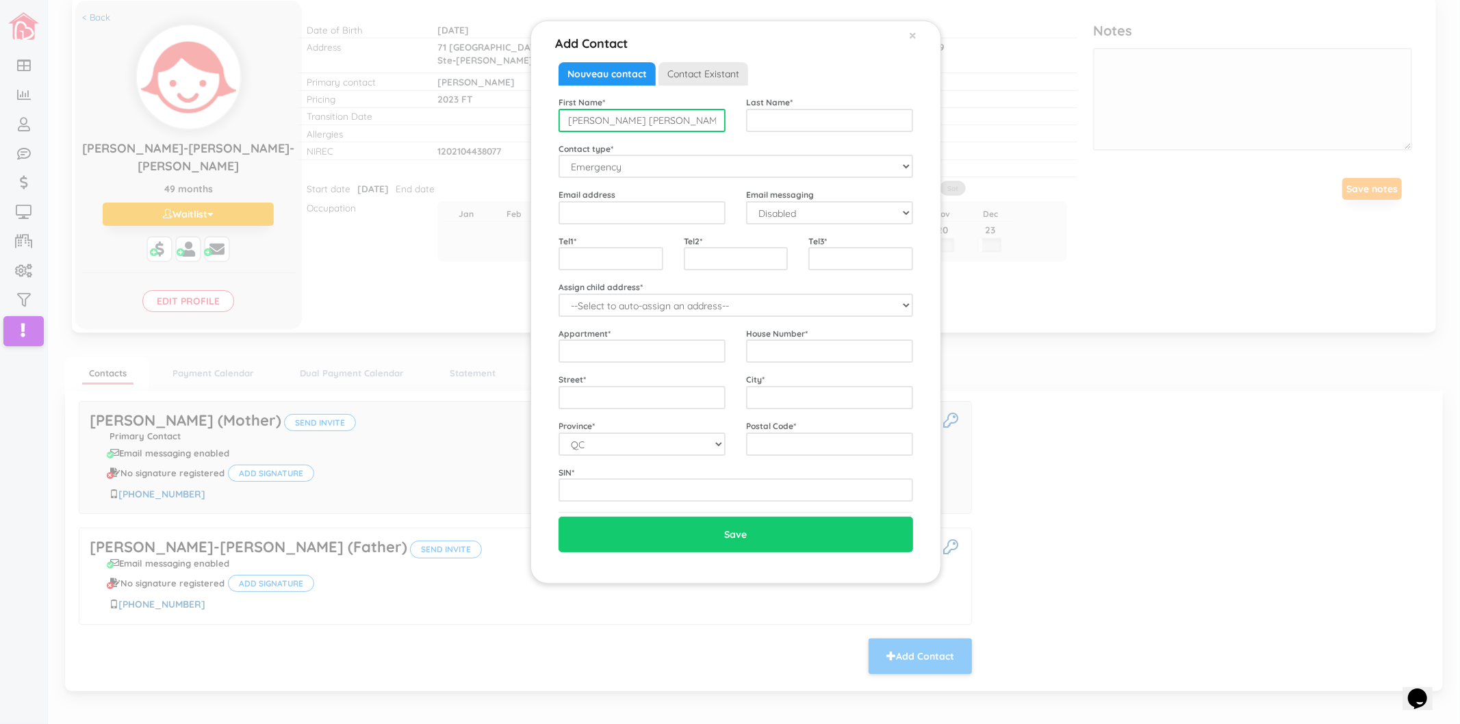
type input "Maria Louisa"
type input "Fievre"
type input "5148847268"
click at [645, 350] on input "text" at bounding box center [641, 350] width 167 height 23
click at [736, 350] on div "House Number *" at bounding box center [830, 345] width 188 height 36
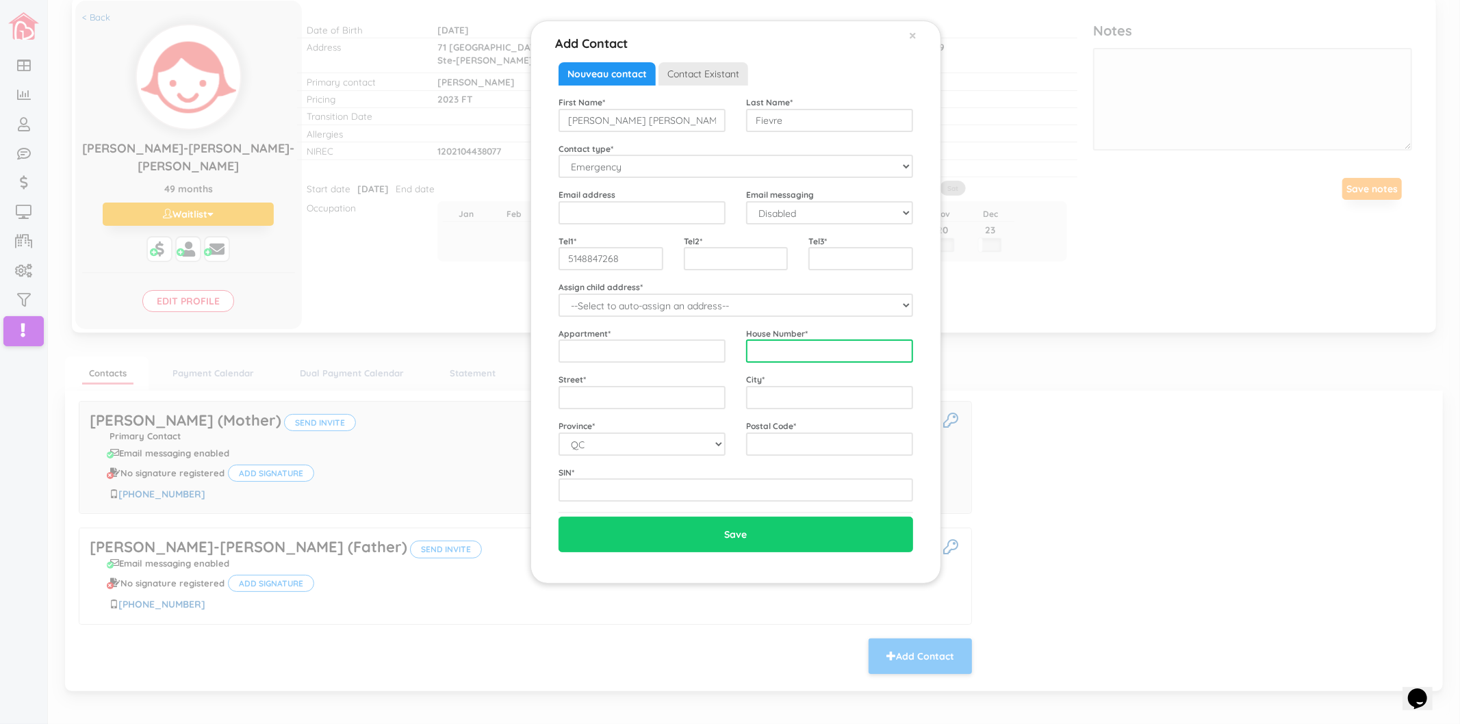
click at [768, 350] on input "text" at bounding box center [829, 350] width 167 height 23
type input "935"
type input "Rue Montarville"
click at [558, 517] on input "Save" at bounding box center [735, 535] width 354 height 36
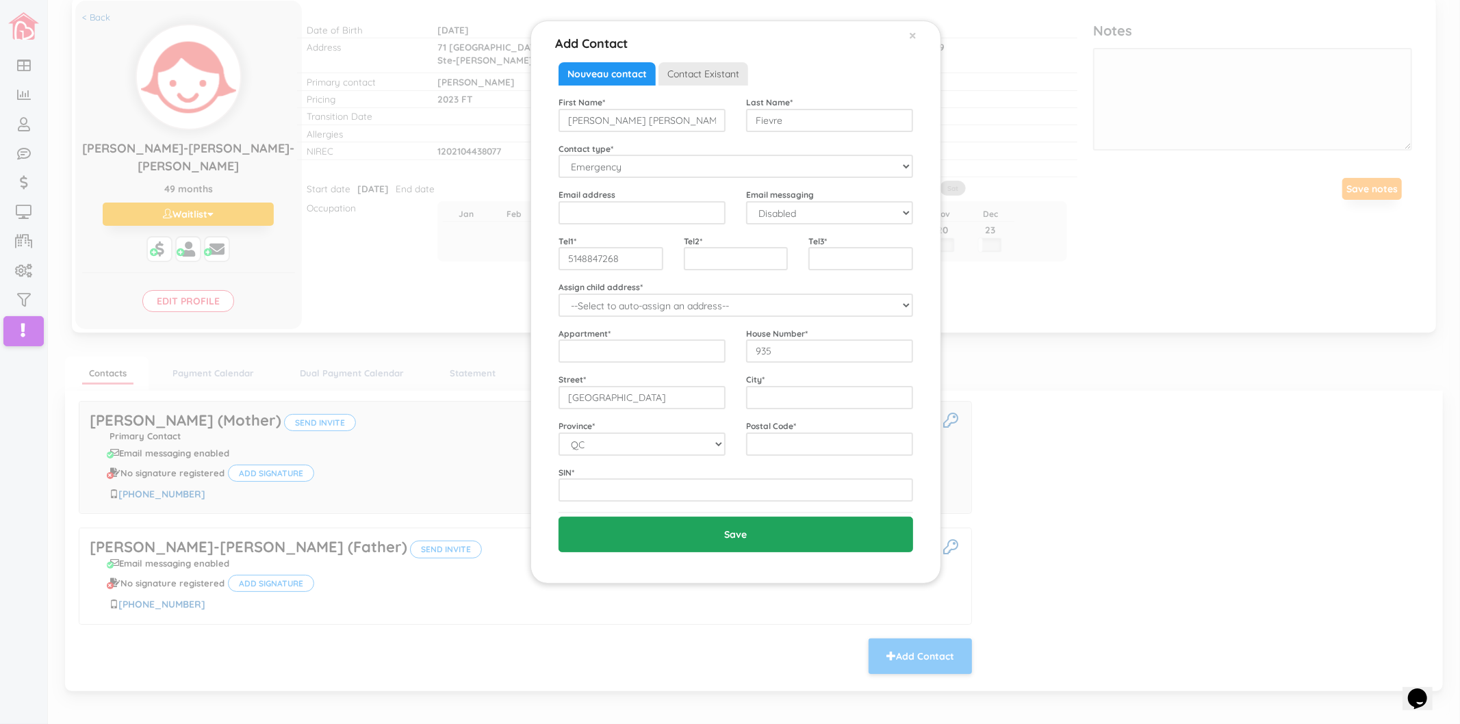
click at [668, 529] on input "Save" at bounding box center [735, 535] width 354 height 36
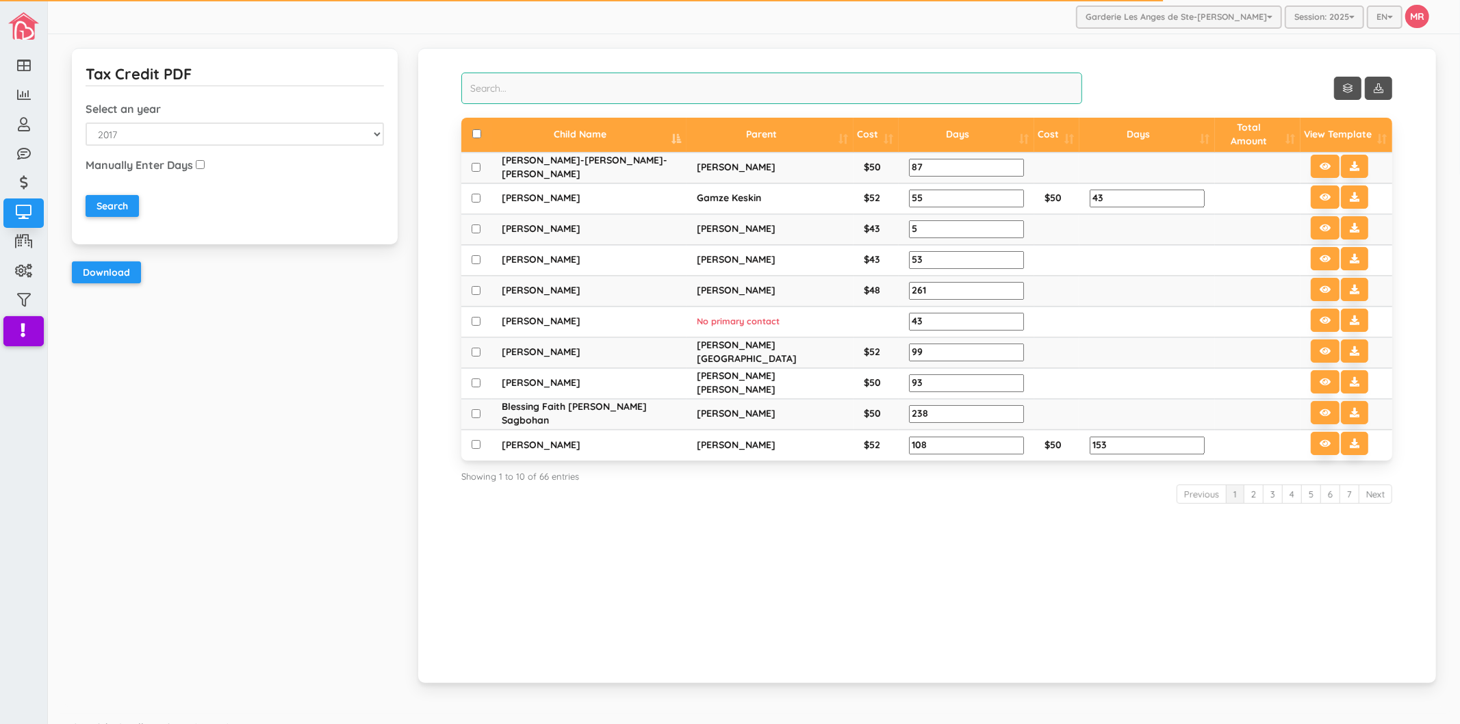
click at [842, 89] on input "search" at bounding box center [771, 88] width 621 height 31
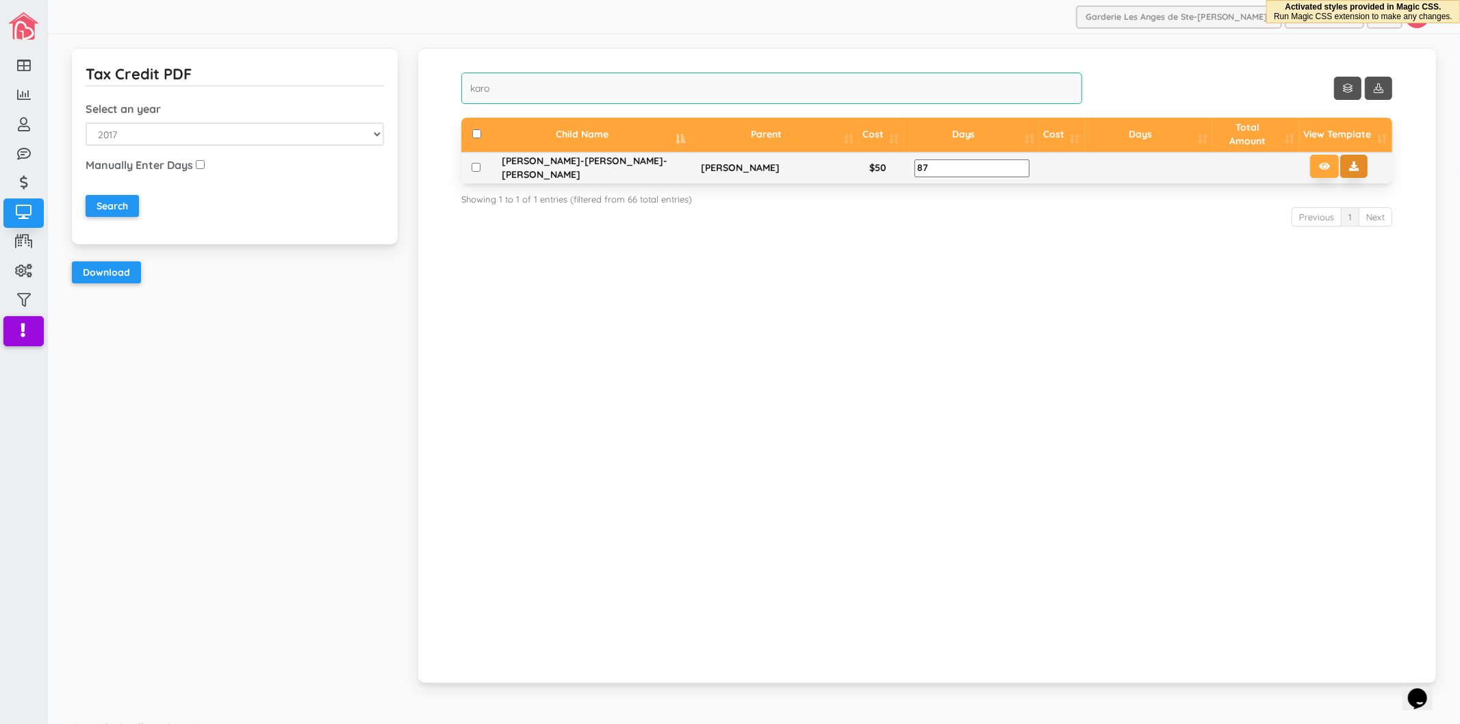
type input "karo"
click at [1349, 162] on icon at bounding box center [1354, 167] width 10 height 10
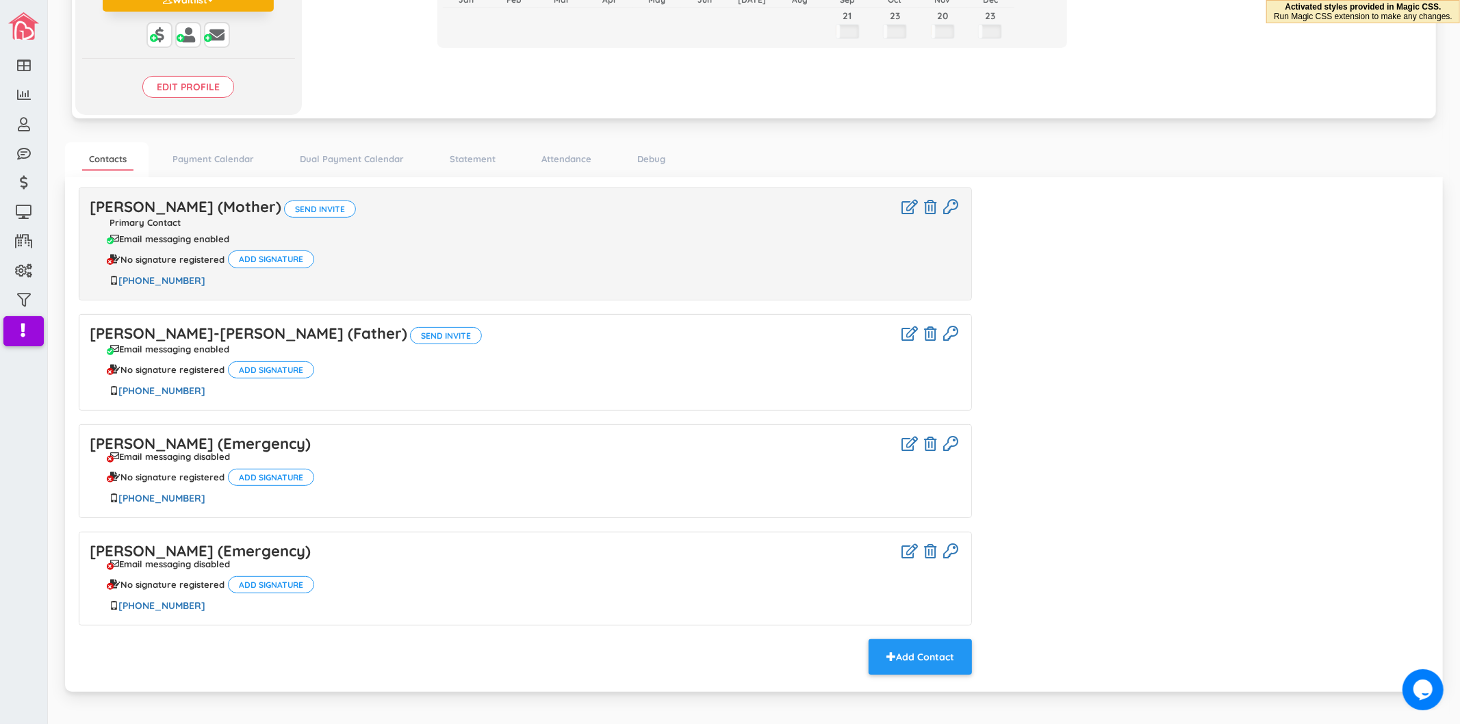
click at [1043, 467] on div "[PERSON_NAME] (Mother) Send invite Primary Contact Email messaging enabled No s…" at bounding box center [753, 433] width 1371 height 491
click at [207, 324] on link "[PERSON_NAME]-[PERSON_NAME] (Father)" at bounding box center [249, 333] width 318 height 19
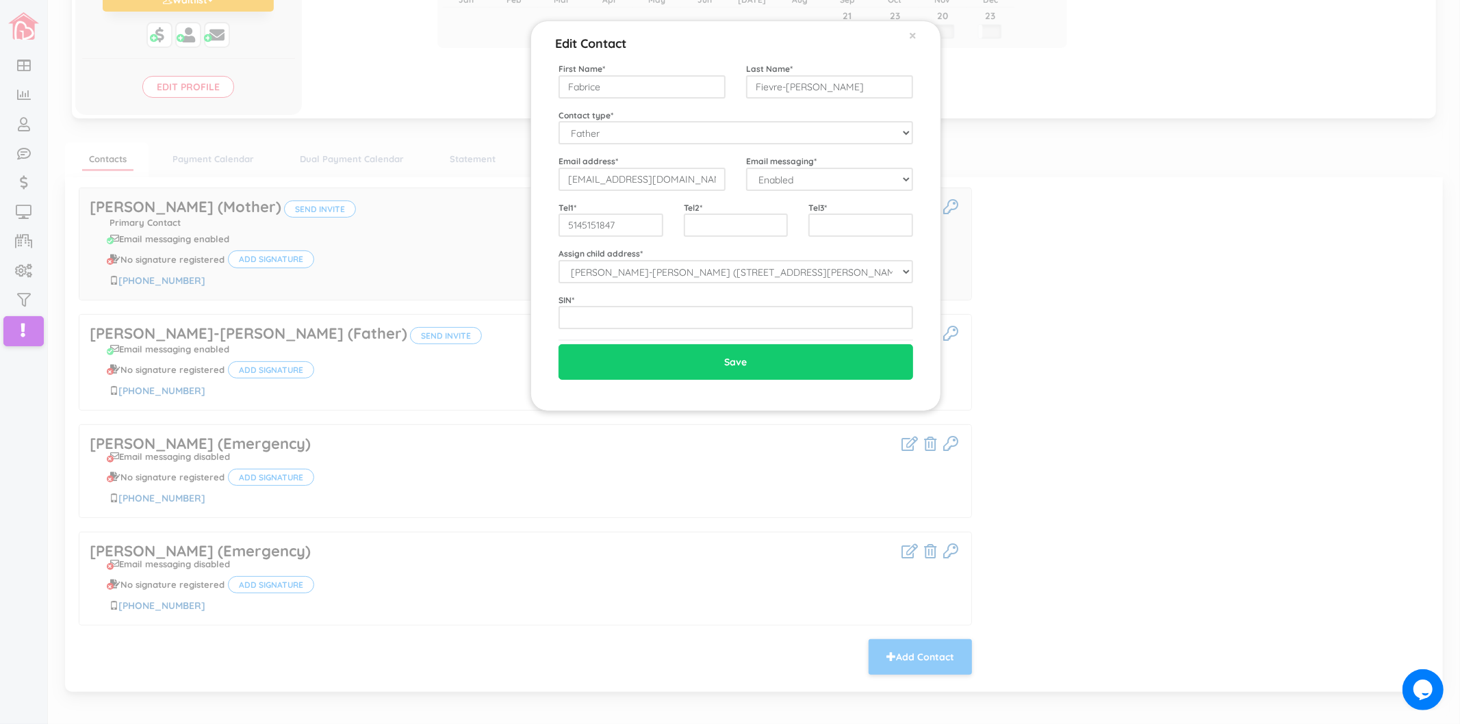
click at [1056, 502] on div "Edit Contact × Close First Name * Fabrice Last Name * Fievre-[PERSON_NAME] Cont…" at bounding box center [730, 362] width 1460 height 724
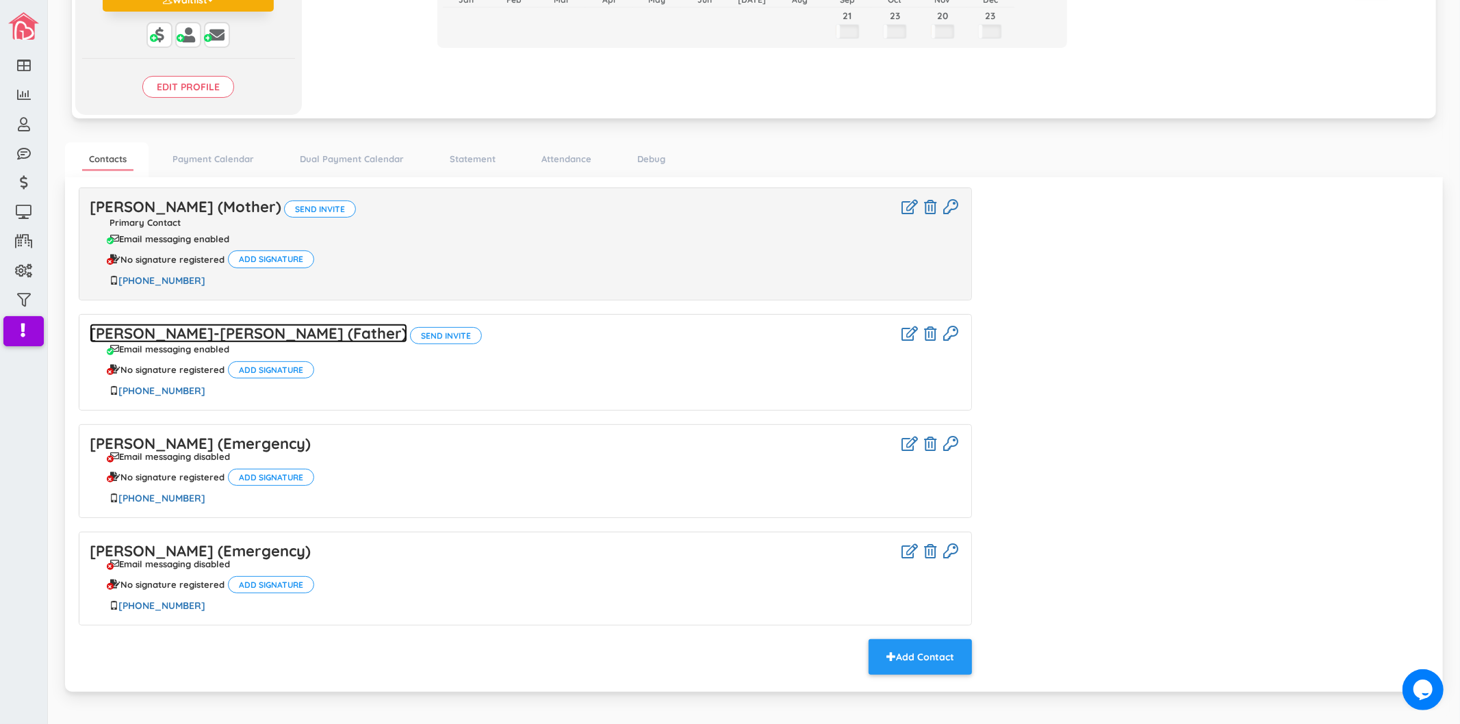
click at [262, 324] on link "[PERSON_NAME]-[PERSON_NAME] (Father)" at bounding box center [249, 333] width 318 height 19
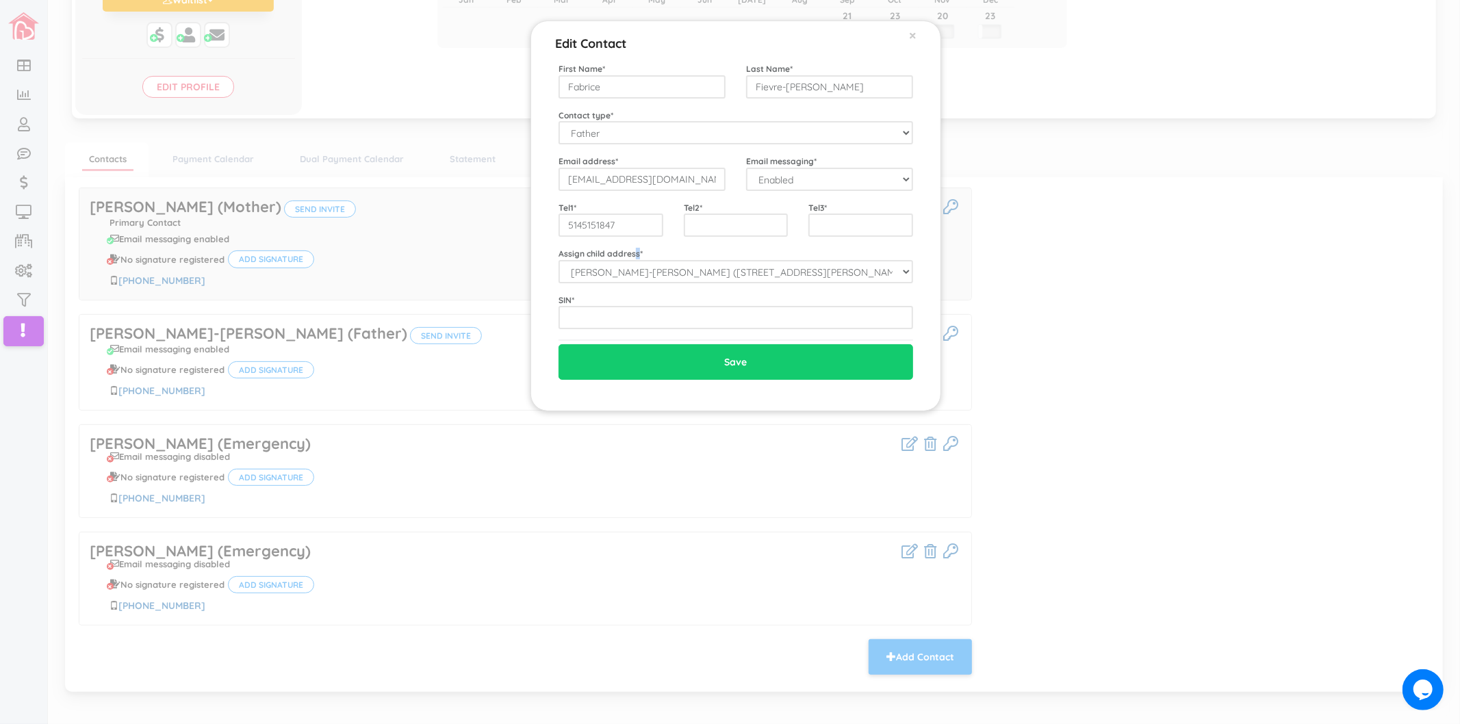
drag, startPoint x: 637, startPoint y: 257, endPoint x: 619, endPoint y: 262, distance: 18.4
click at [621, 261] on div "Assign child address * --Select to auto-assign an address-- [PERSON_NAME]-[PERS…" at bounding box center [735, 265] width 375 height 36
click at [618, 262] on select "--Select to auto-assign an address-- [GEOGRAPHIC_DATA]-[PERSON_NAME] ([STREET_A…" at bounding box center [735, 271] width 354 height 23
select select "0"
click at [558, 260] on select "--Select to auto-assign an address-- [GEOGRAPHIC_DATA]-[PERSON_NAME] ([STREET_A…" at bounding box center [735, 271] width 354 height 23
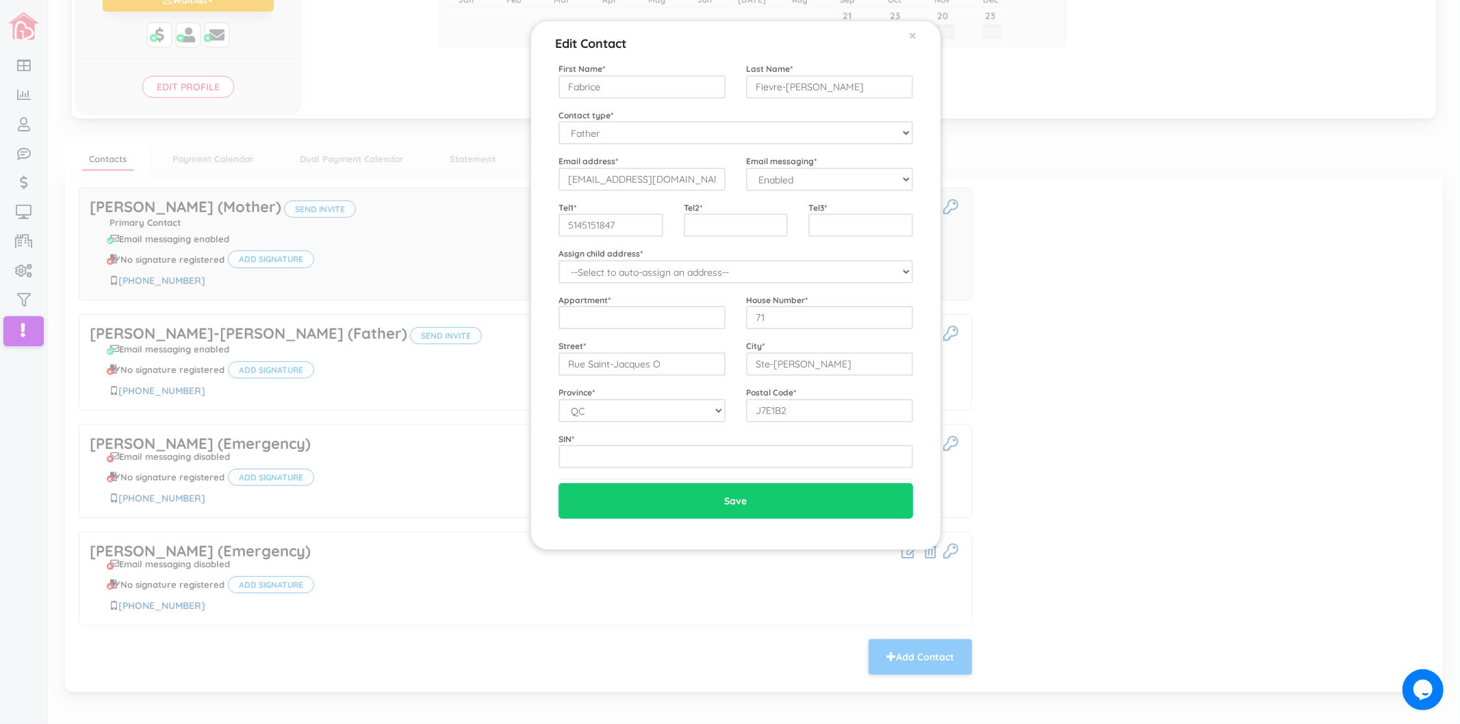
drag, startPoint x: 623, startPoint y: 305, endPoint x: 654, endPoint y: 313, distance: 31.9
click at [623, 306] on div "Appartment *" at bounding box center [642, 312] width 188 height 36
drag, startPoint x: 764, startPoint y: 322, endPoint x: 751, endPoint y: 325, distance: 13.4
click at [751, 325] on input "71" at bounding box center [829, 317] width 167 height 23
type input "935"
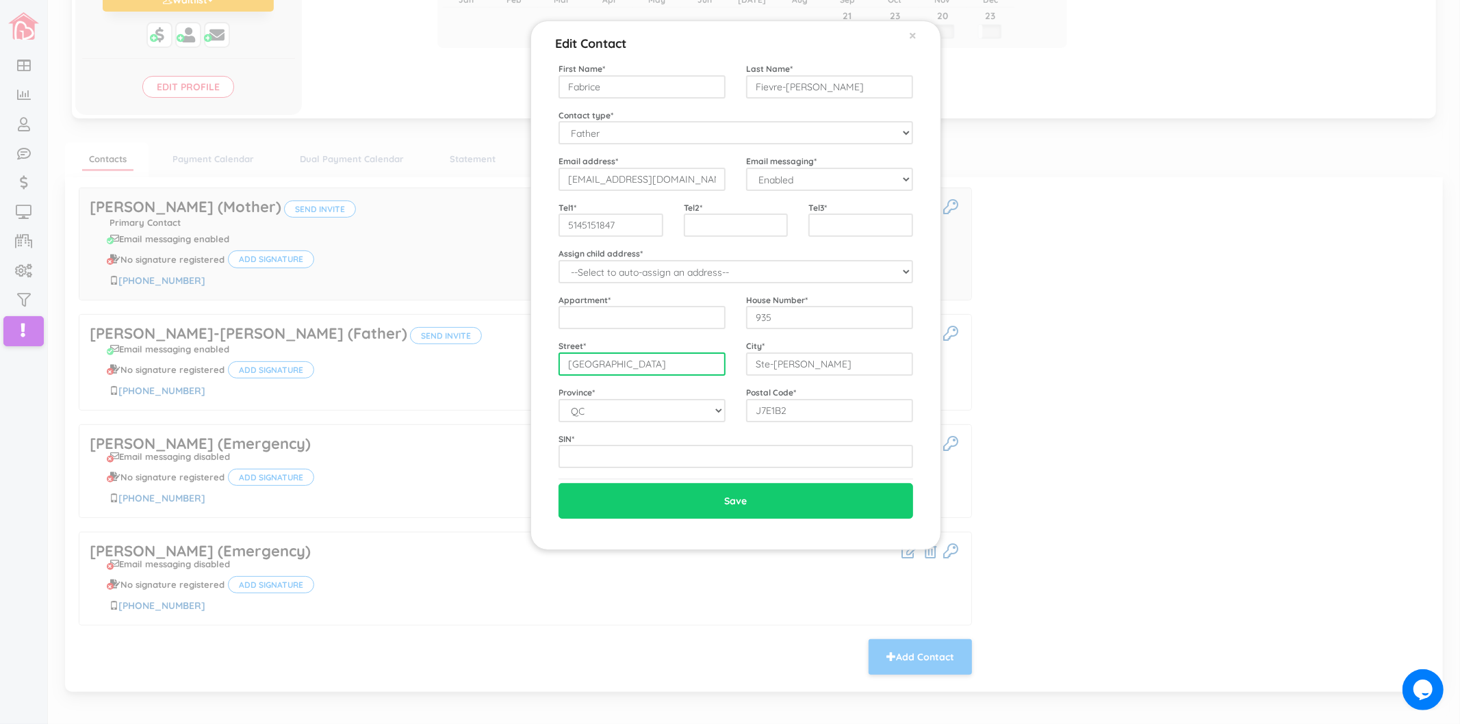
type input "Rue Montarville"
click at [831, 364] on input "Ste-[PERSON_NAME]" at bounding box center [829, 363] width 167 height 23
click at [812, 407] on input "J7E1B2" at bounding box center [829, 410] width 167 height 23
paste input "H7R 5H7"
type input "H7R 5H7"
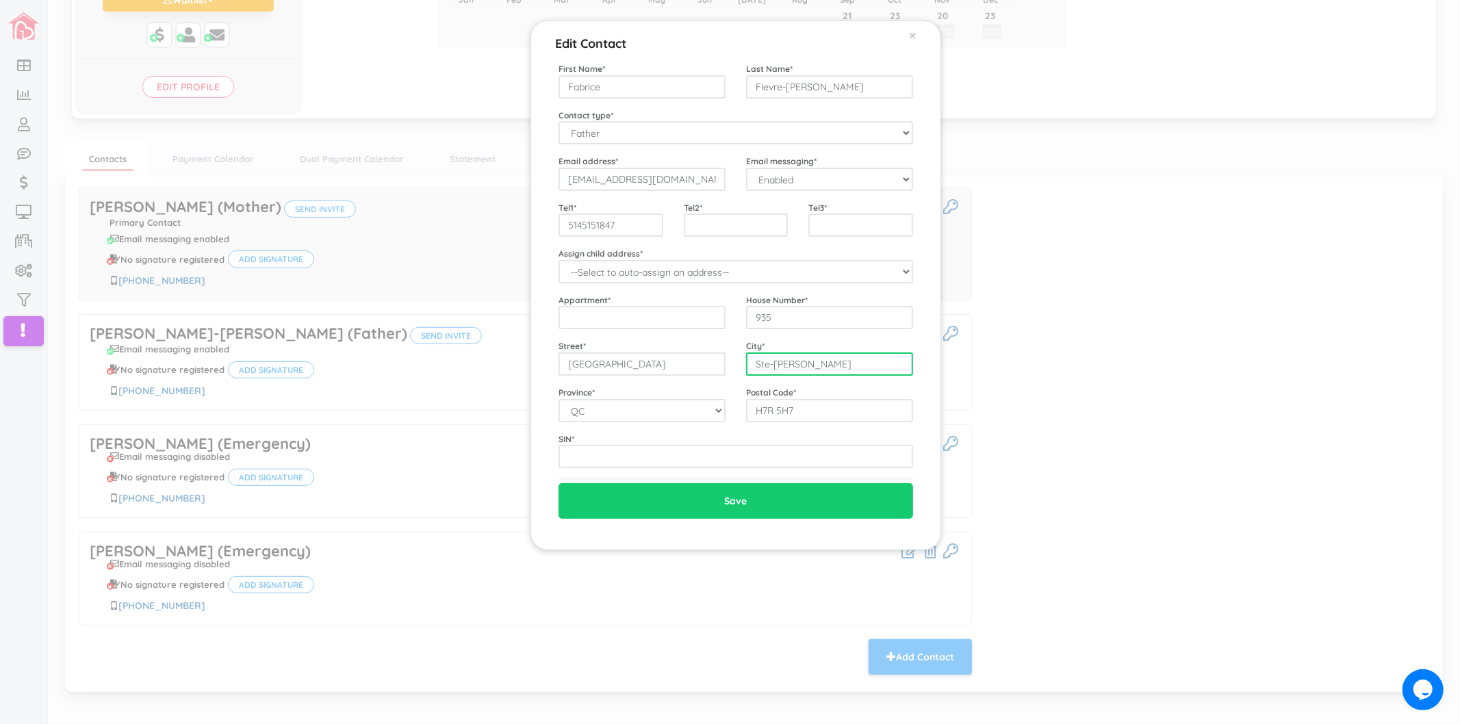
click at [817, 363] on input "Ste-[PERSON_NAME]" at bounding box center [829, 363] width 167 height 23
type input "Laval"
click at [776, 404] on input "H7R 5H7" at bounding box center [829, 410] width 167 height 23
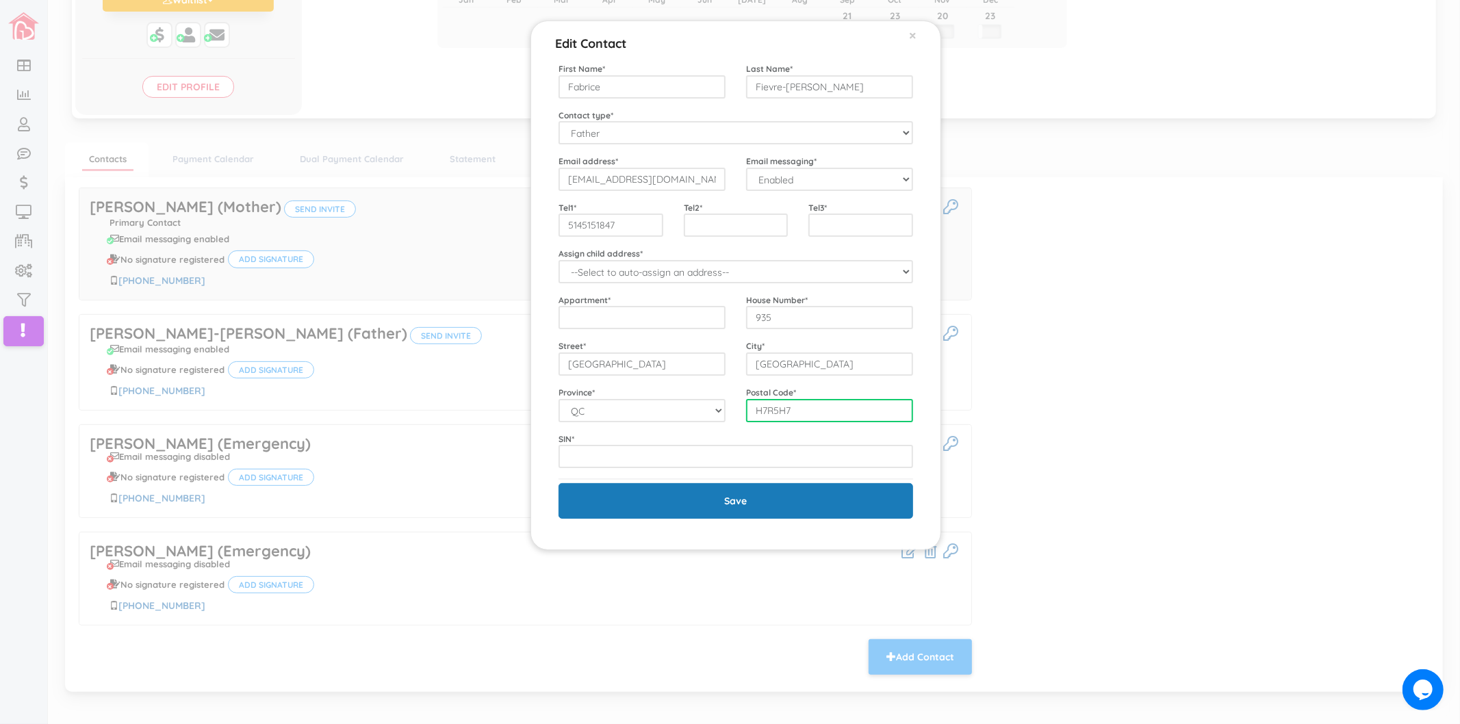
type input "H7R5H7"
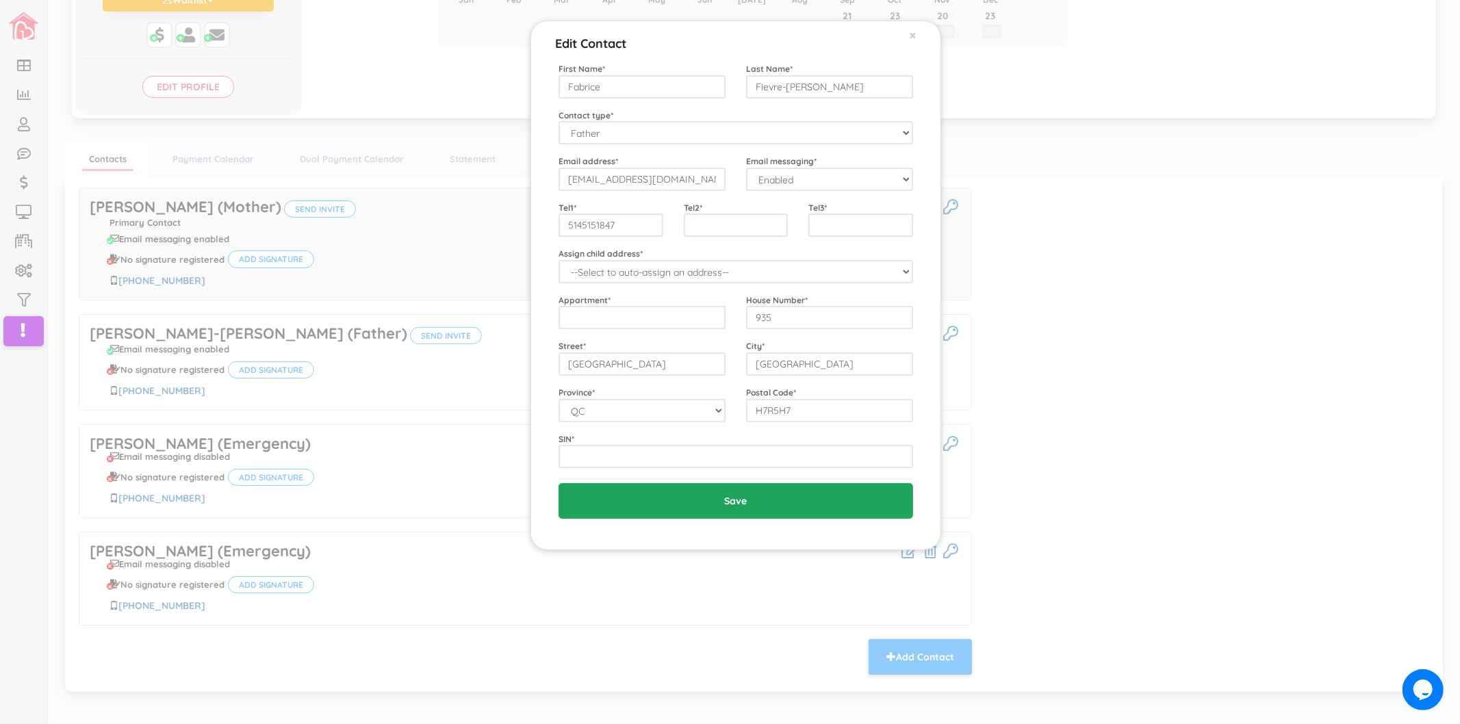
click at [802, 498] on input "Save" at bounding box center [735, 501] width 354 height 36
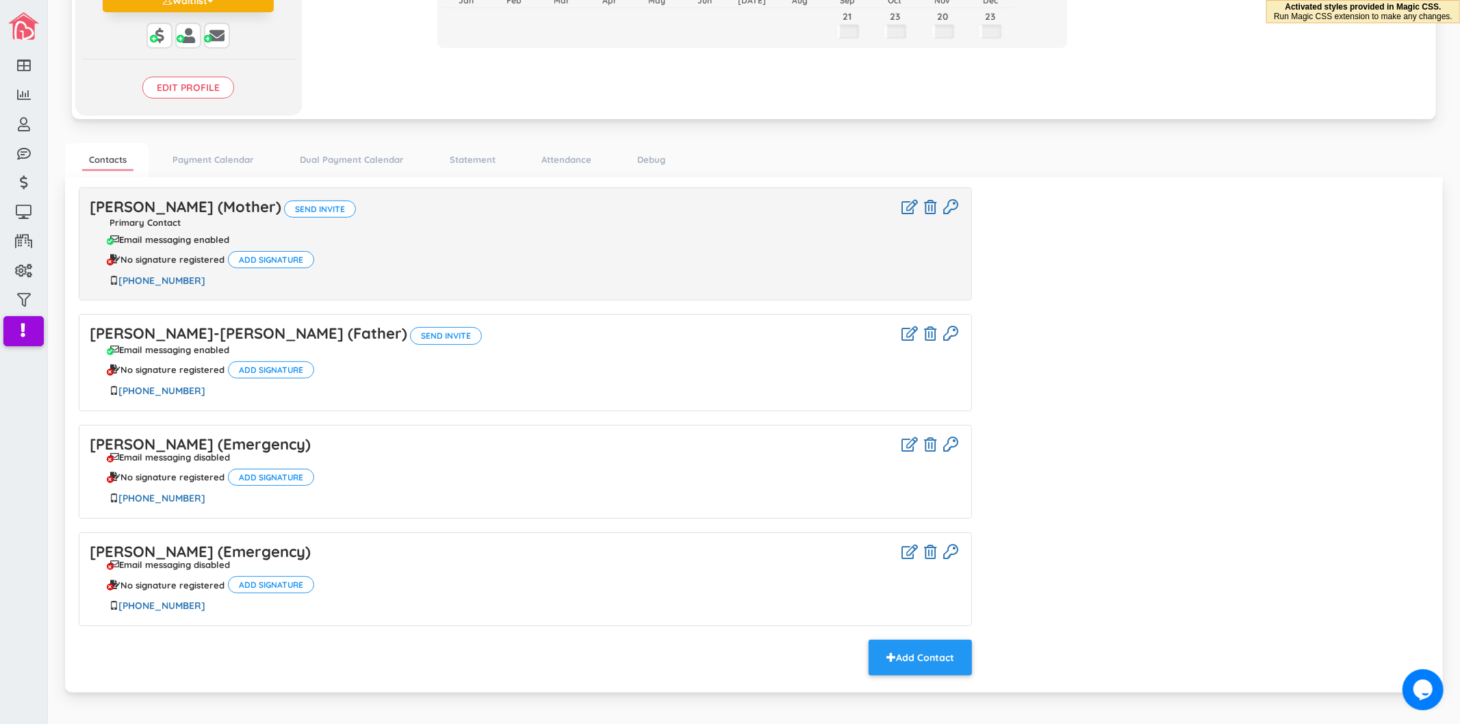
scroll to position [266, 0]
click at [928, 544] on icon at bounding box center [930, 551] width 12 height 14
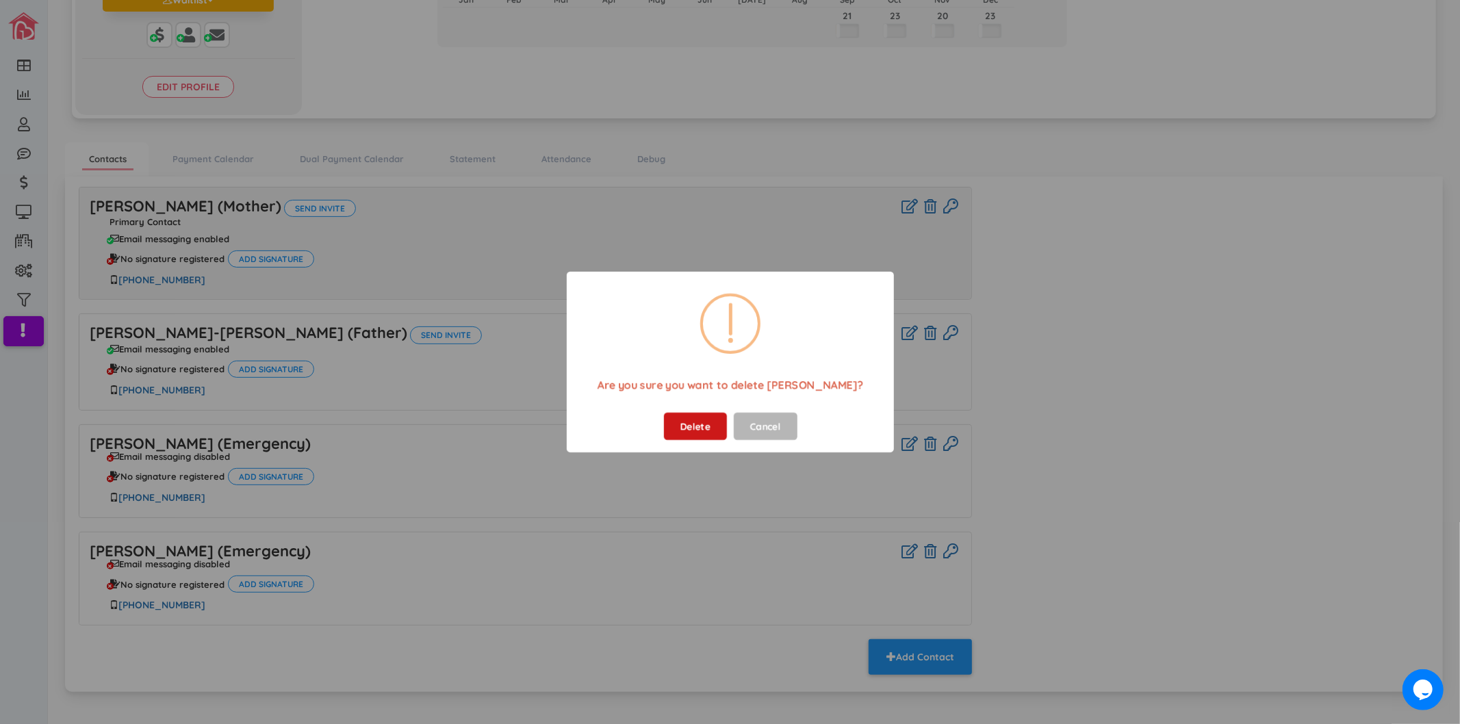
click at [702, 432] on button "Delete" at bounding box center [694, 426] width 63 height 27
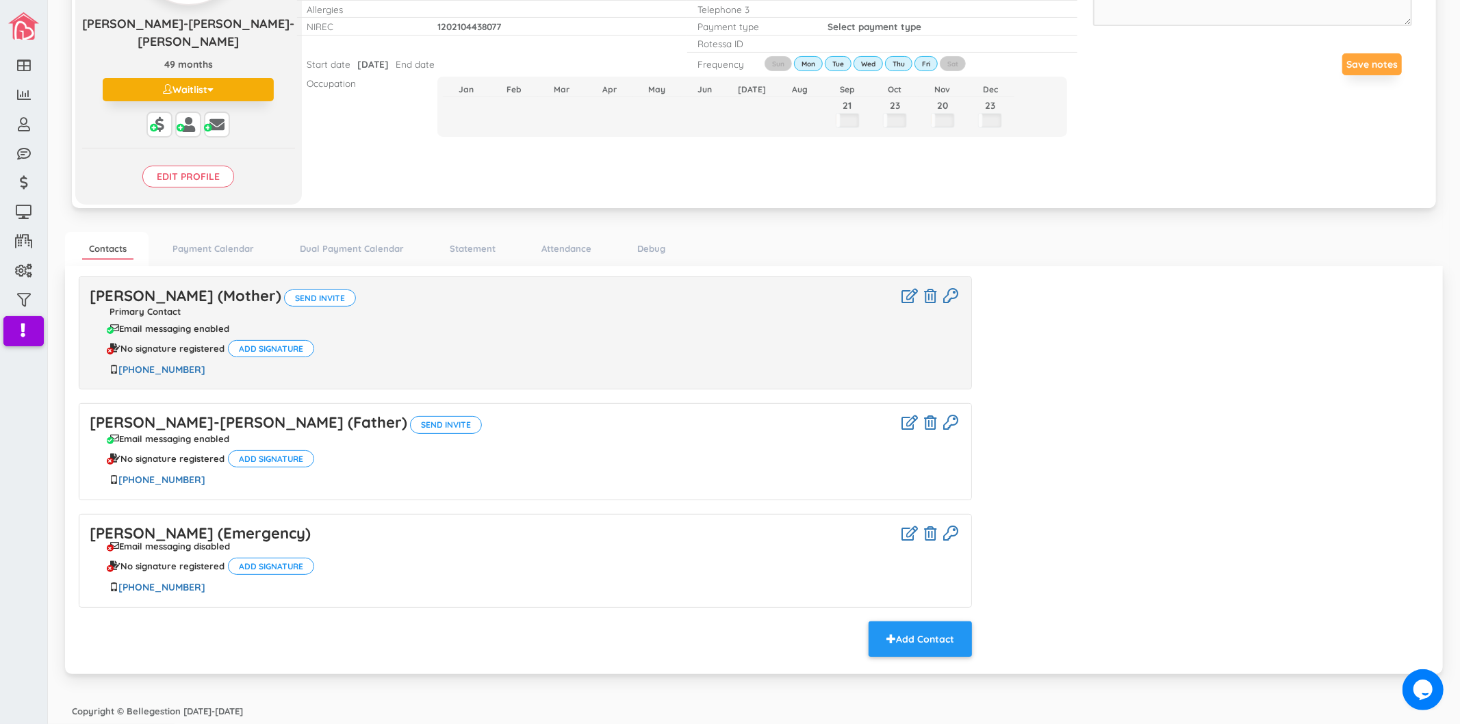
scroll to position [159, 0]
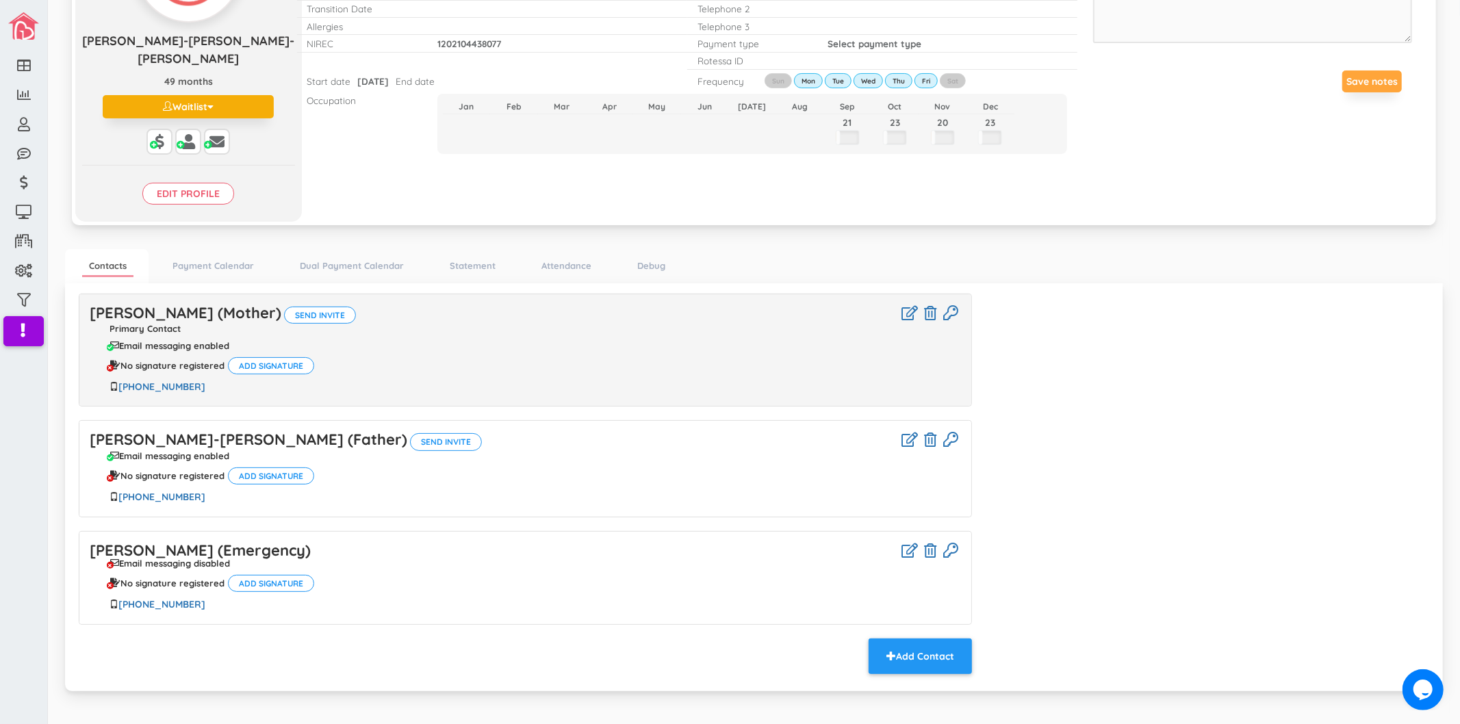
click at [972, 487] on div "Karolane Dallaire (Mother) Send invite Primary Contact Email messaging enabled …" at bounding box center [525, 485] width 914 height 383
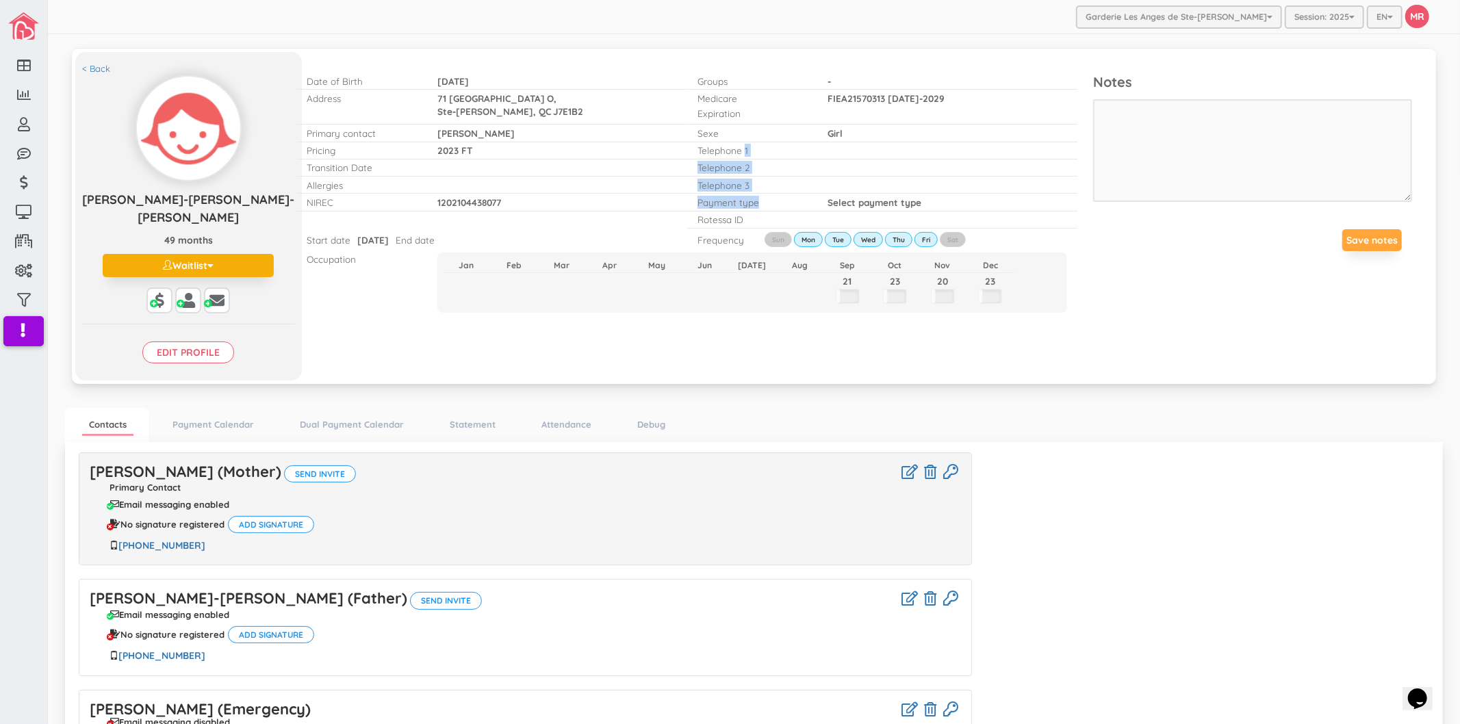
drag, startPoint x: 738, startPoint y: 149, endPoint x: 772, endPoint y: 196, distance: 57.8
click at [772, 196] on div "Groups - Medicare Expiration FIEA21570313 FIEA21570313 [DATE]-2029 [DATE]-2029 …" at bounding box center [892, 151] width 390 height 156
click at [896, 171] on div "Telephone 2" at bounding box center [882, 167] width 390 height 17
click at [101, 73] on link "< Back" at bounding box center [96, 68] width 28 height 13
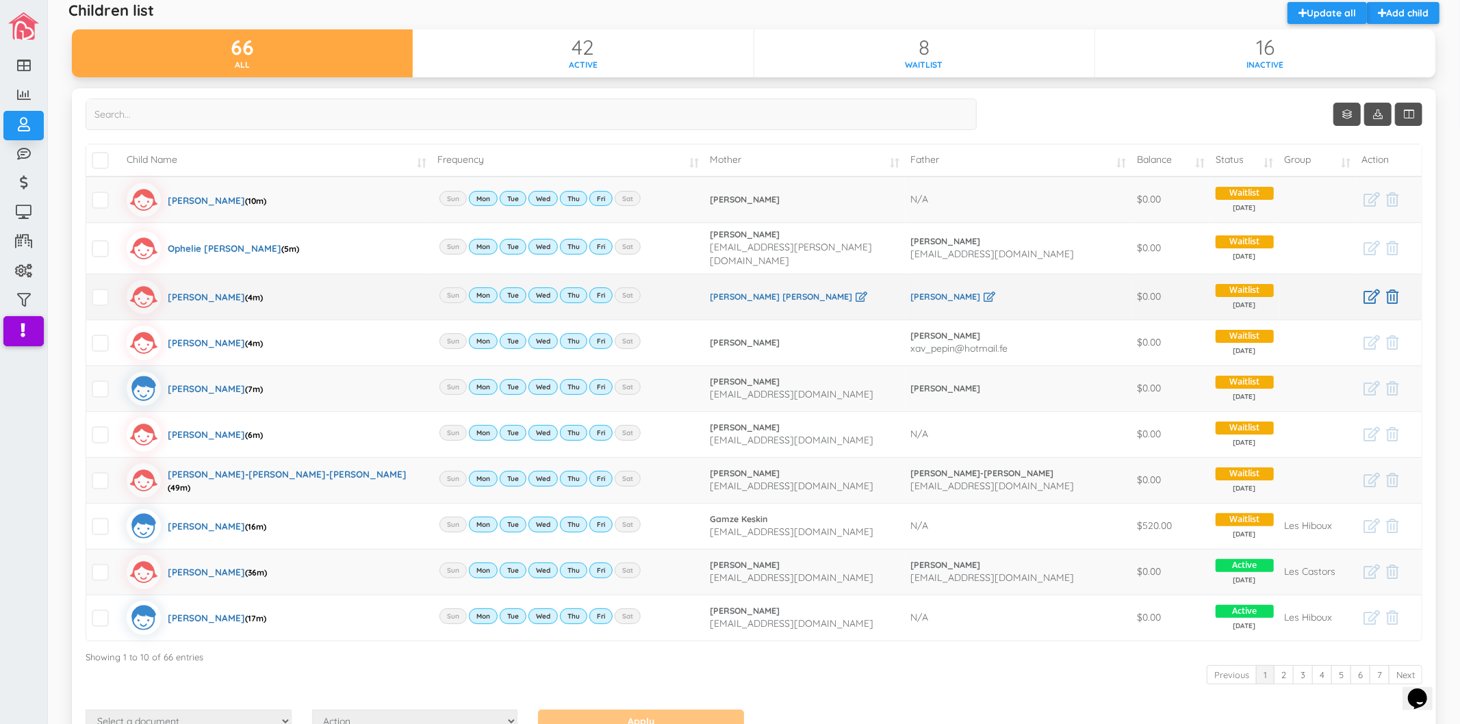
scroll to position [125, 0]
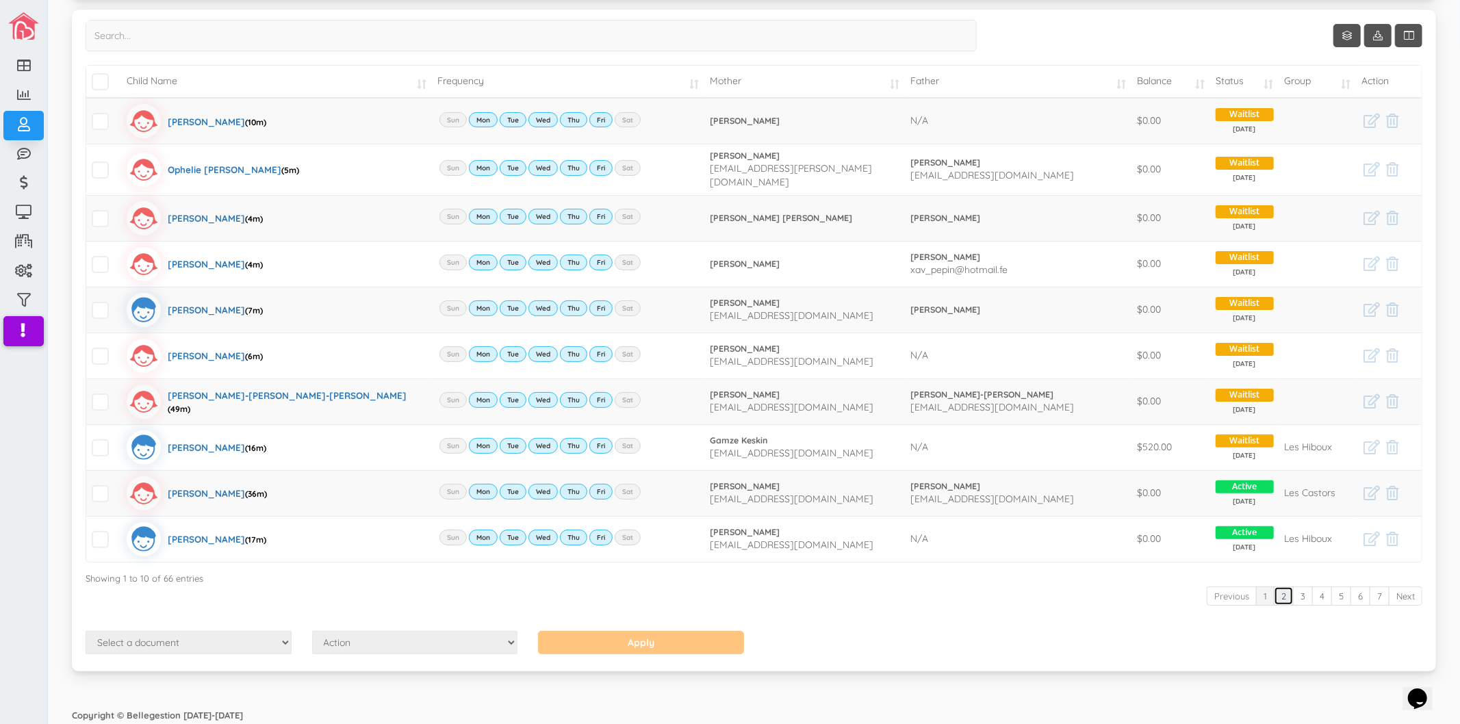
click at [1280, 589] on link "2" at bounding box center [1284, 596] width 20 height 20
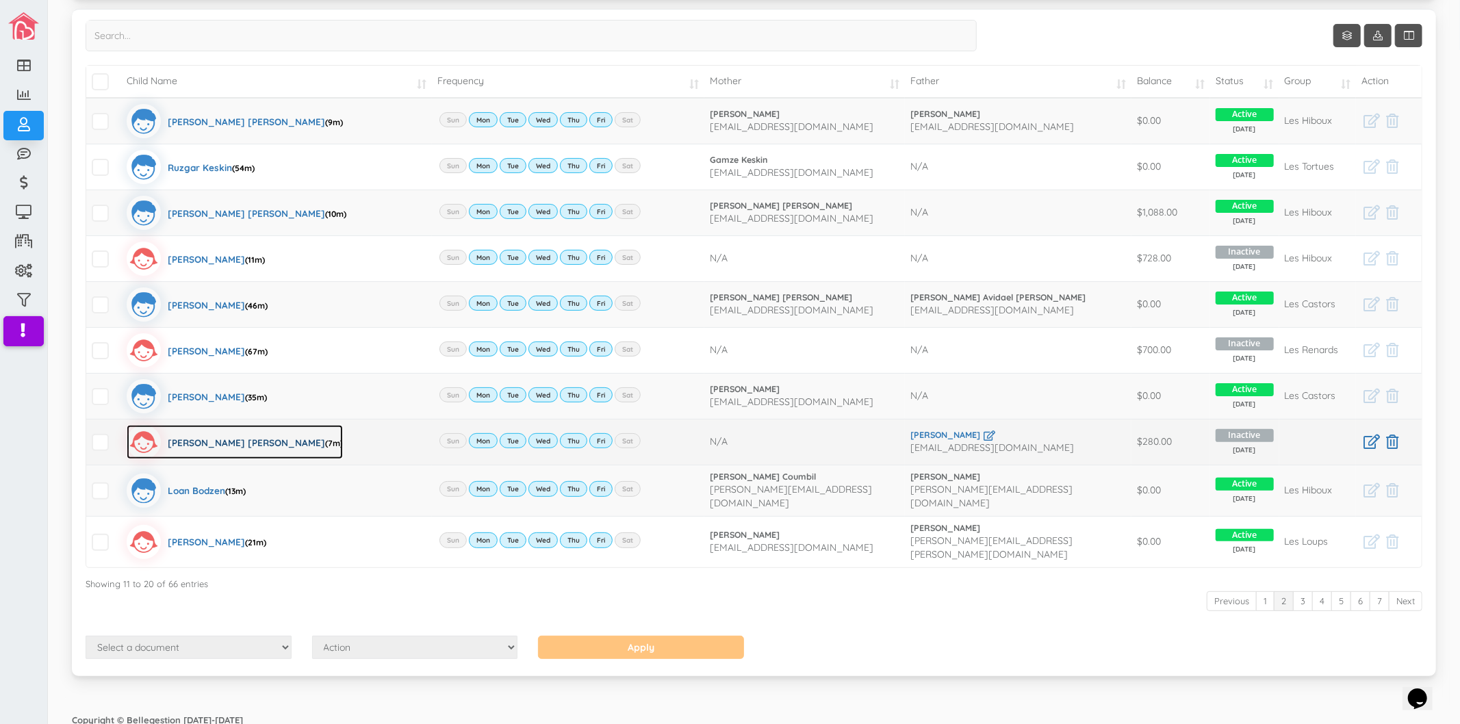
click at [185, 443] on div "Fatima Aaliyah (7m)" at bounding box center [255, 442] width 175 height 34
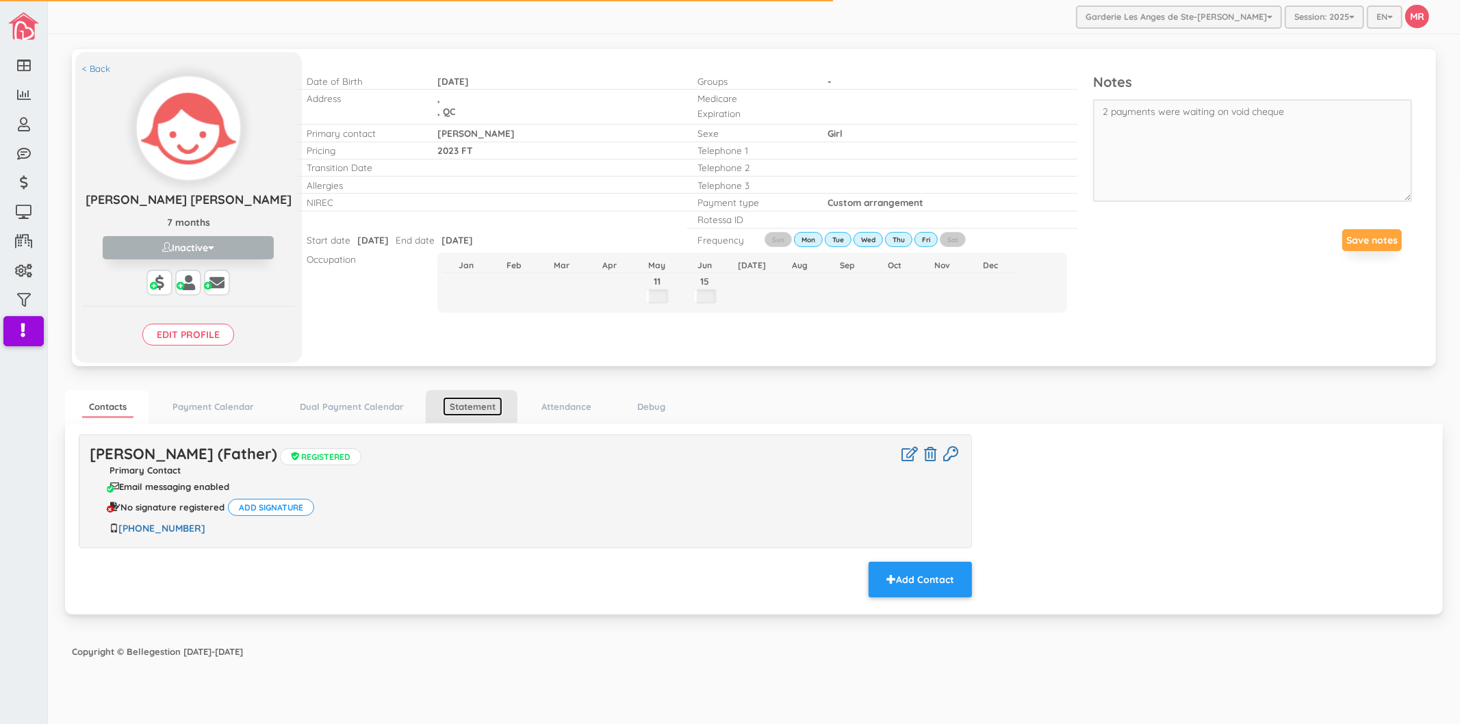
click at [495, 413] on link "Statement" at bounding box center [473, 407] width 60 height 20
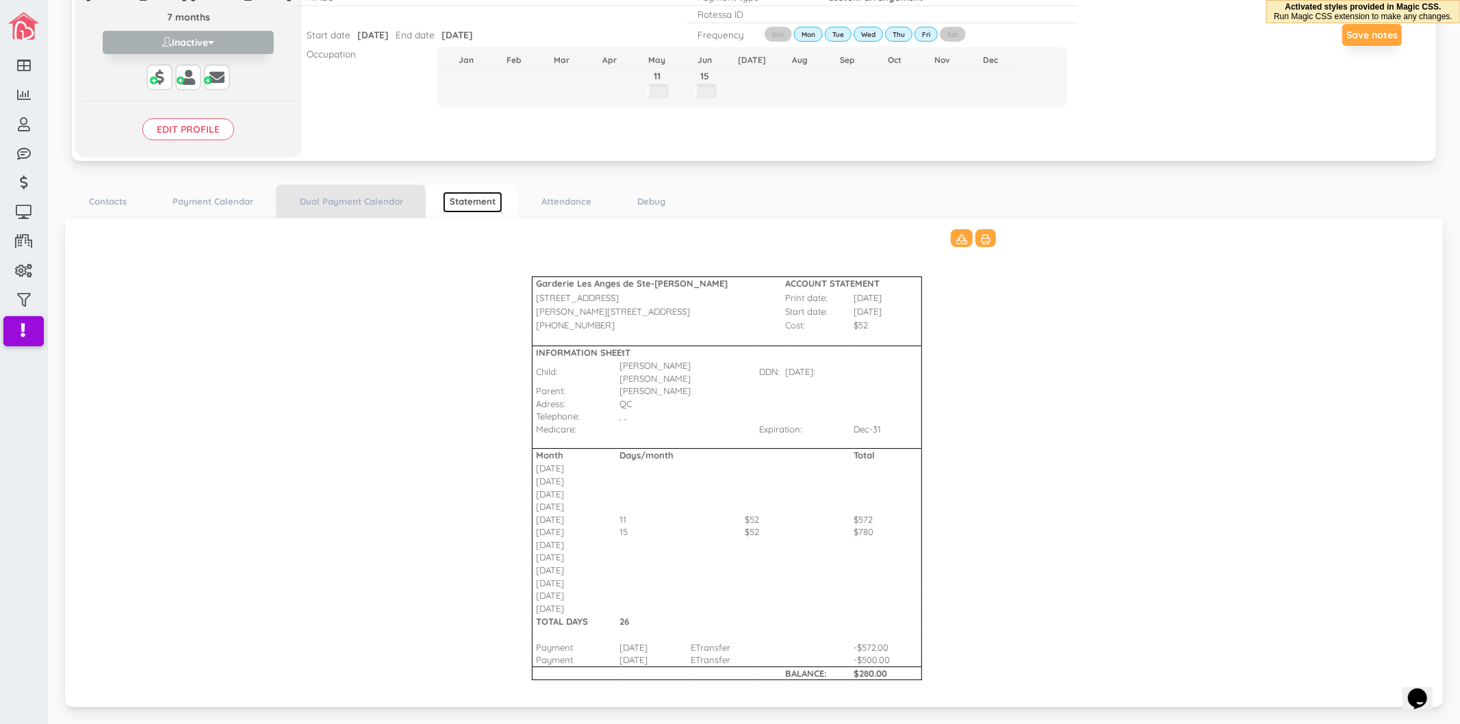
scroll to position [226, 0]
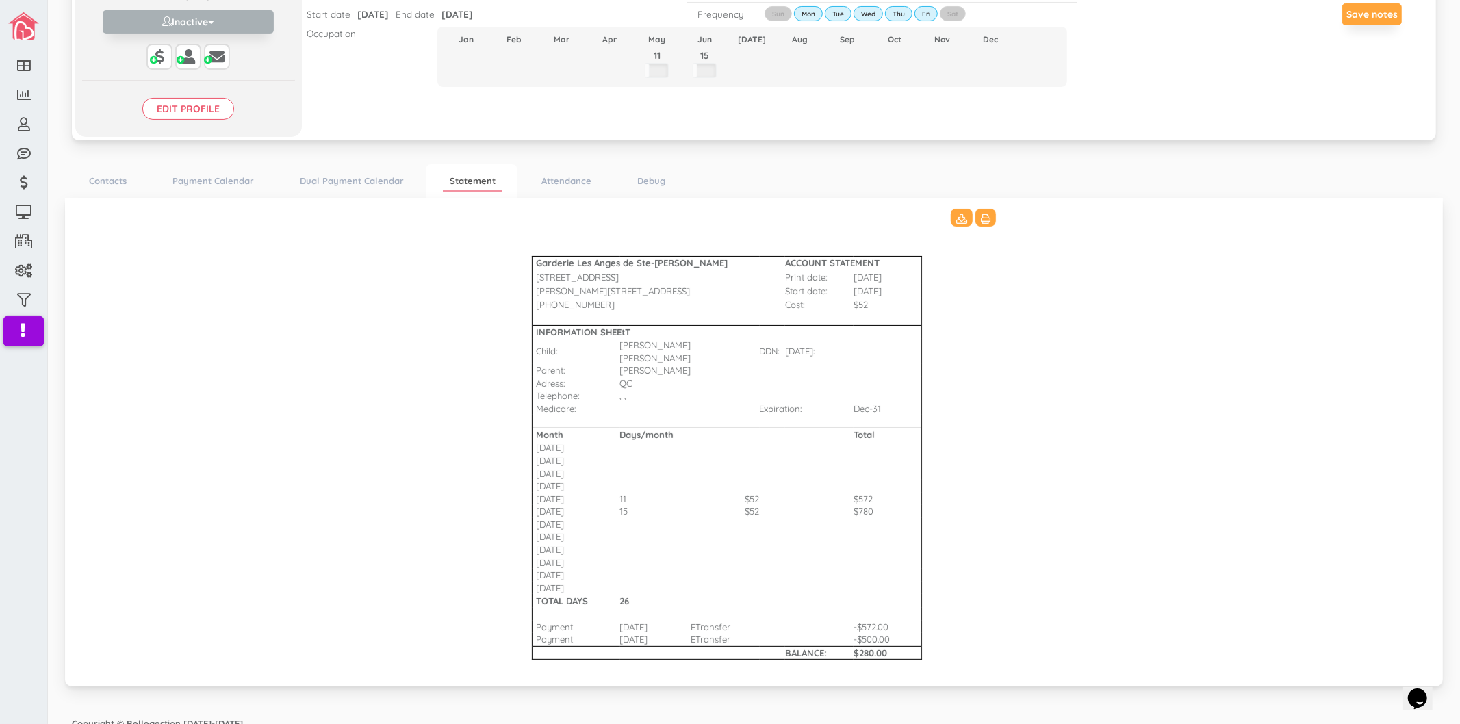
click at [1115, 514] on Bharat\(2\)_3511 "Garderie Les Anges de Ste-Therese ACCOUNT STATEMENT 428 Rue Blainville Est Prin…" at bounding box center [754, 441] width 1350 height 464
